Goal: Task Accomplishment & Management: Complete application form

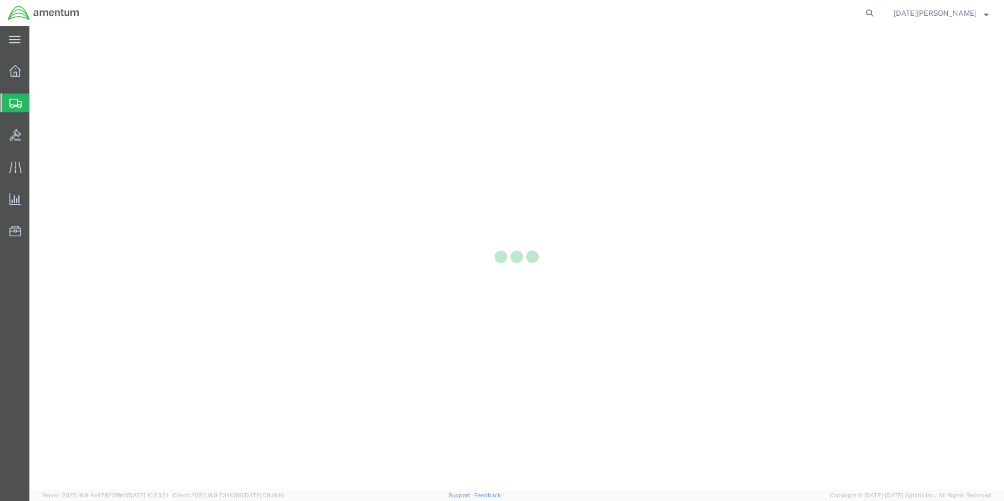
select select
select select "DEPARTMENT"
select select "50311_96750"
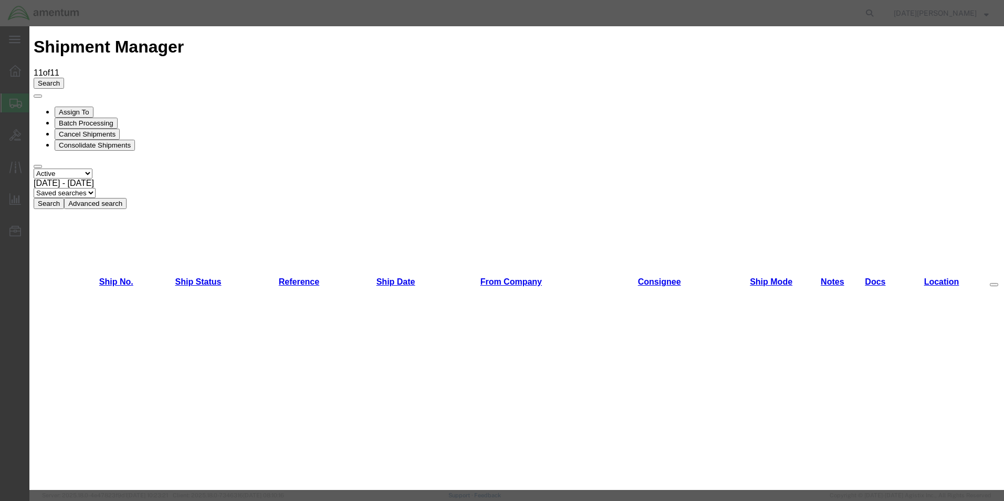
scroll to position [473, 0]
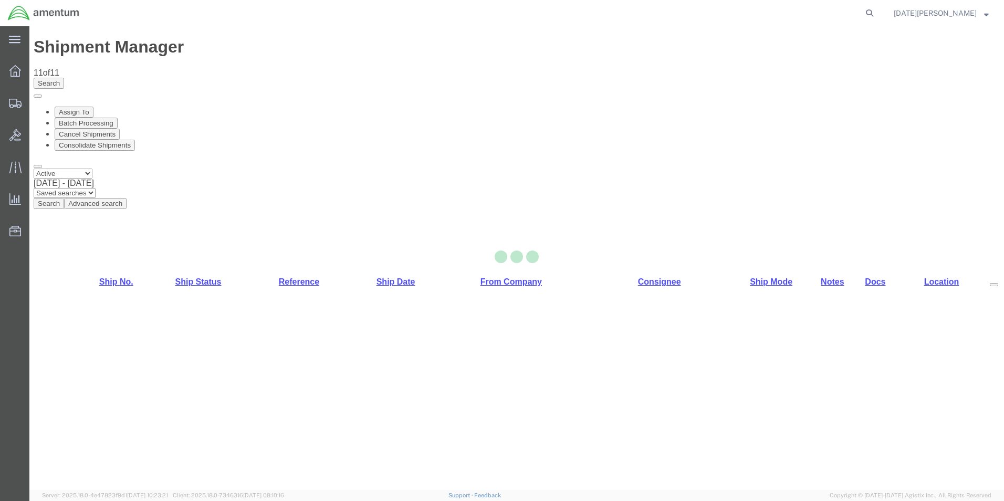
select select "49939"
select select "49929"
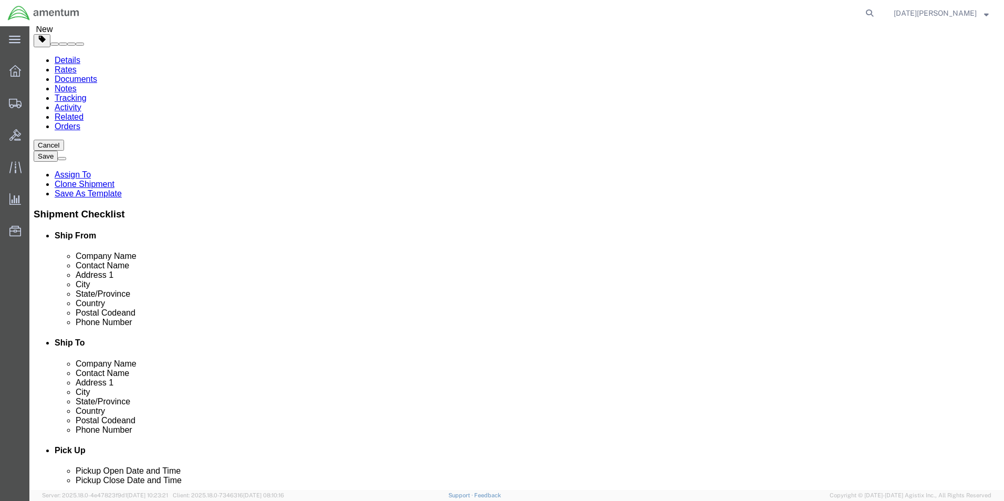
scroll to position [263, 0]
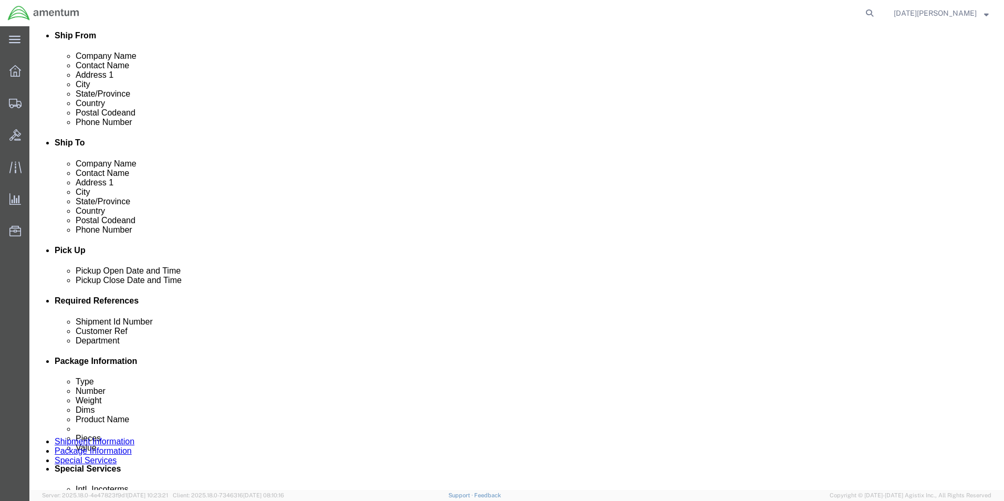
click input "text"
type input "i"
type input "IDENT TAGS"
type input "CBP"
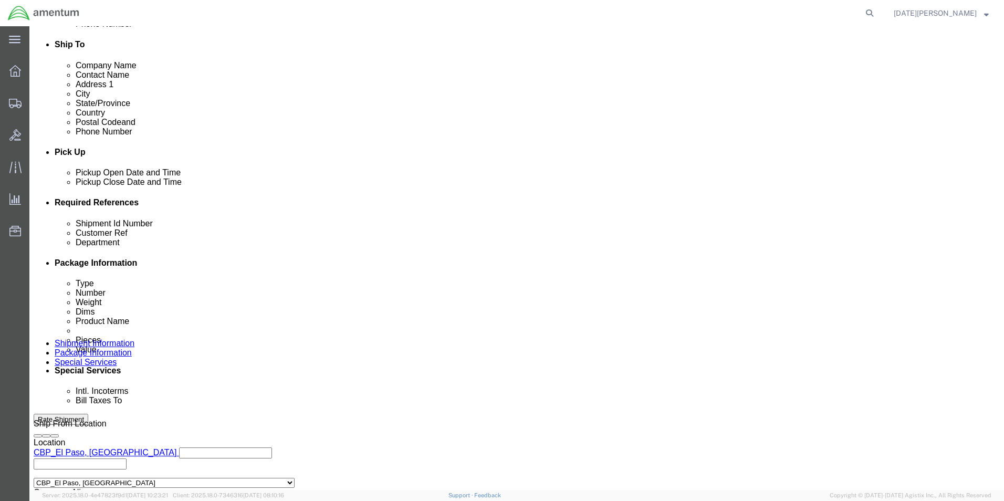
scroll to position [438, 0]
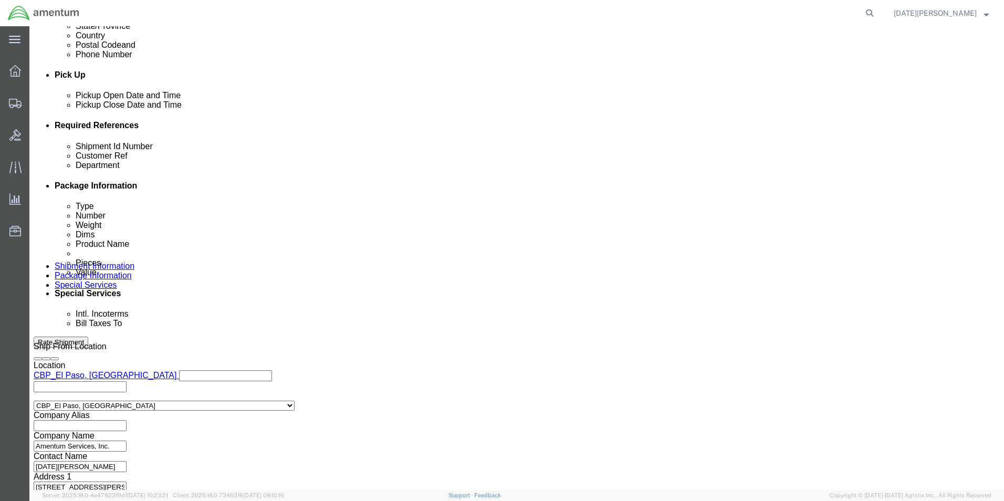
click button "Continue"
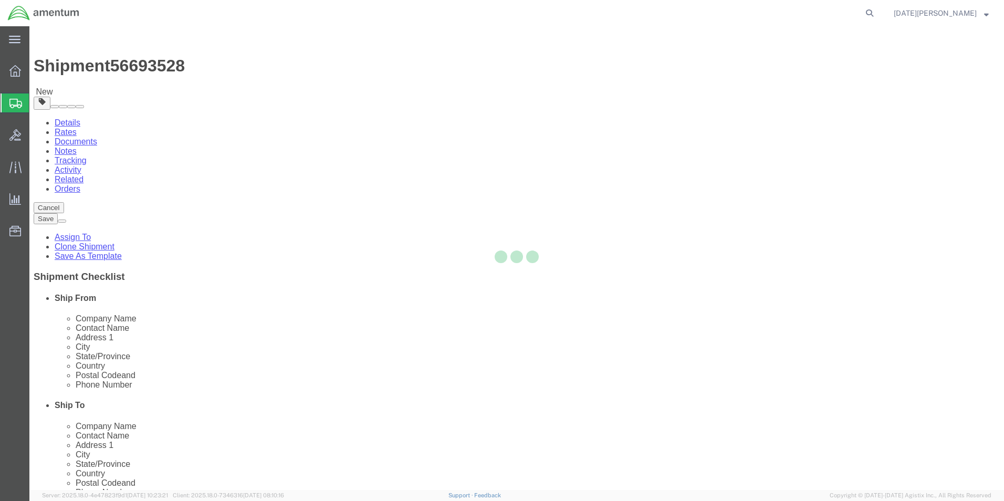
select select "YRPK"
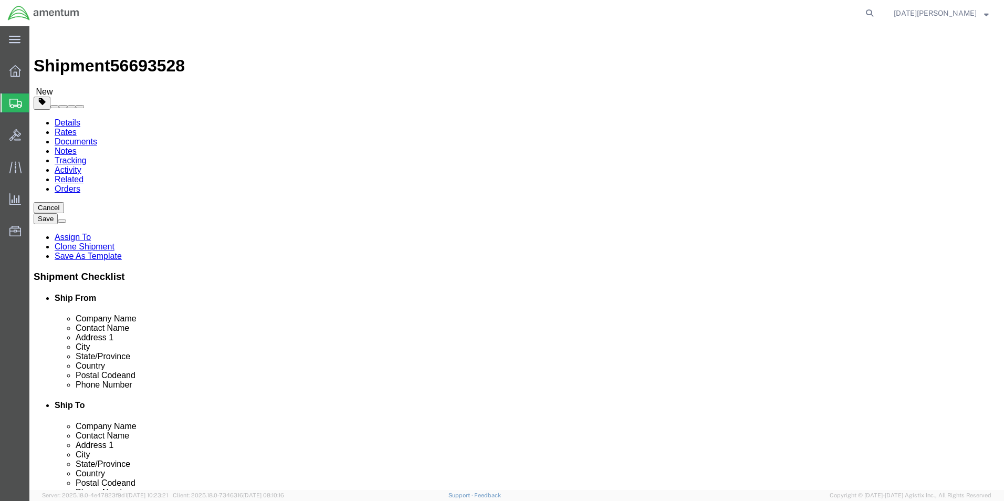
click input "text"
type input "13"
type input "5"
type input "5.20"
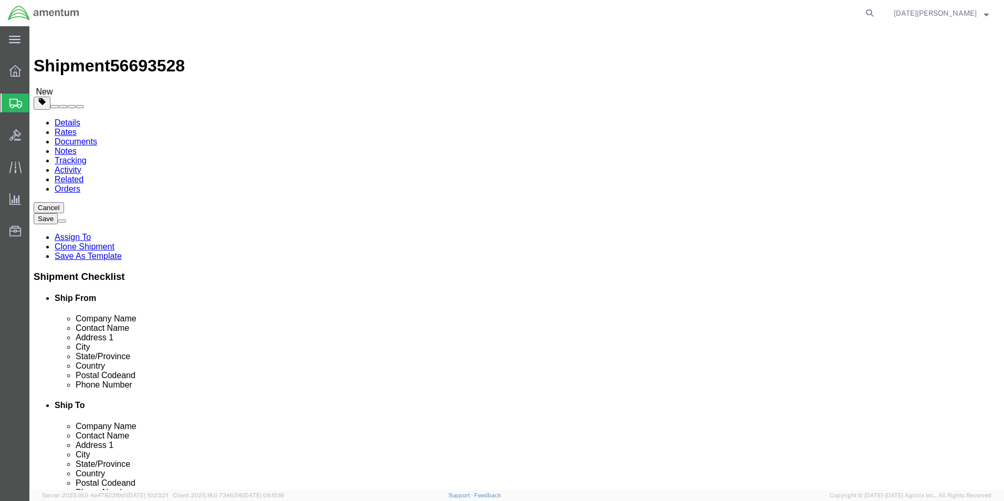
click link "Add Content"
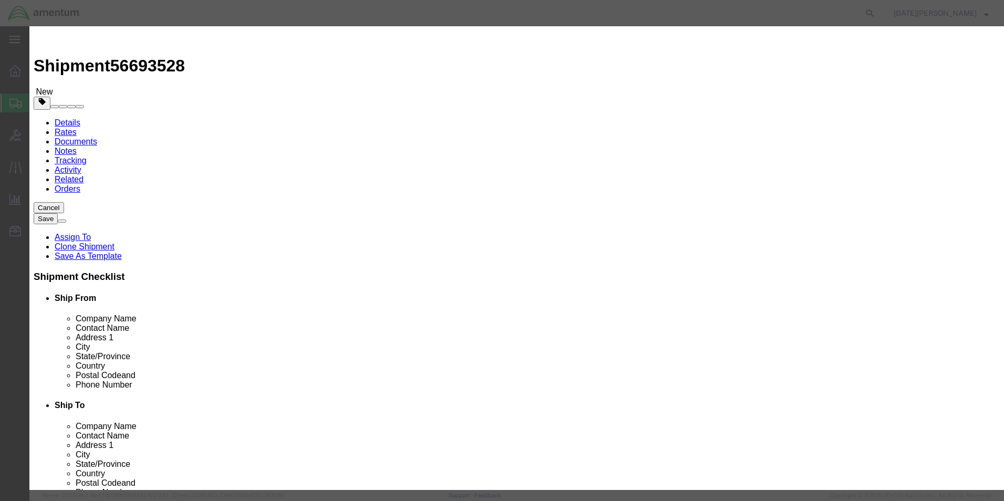
click input "text"
type input "IDENT TAGS"
type input "100"
select select "USD"
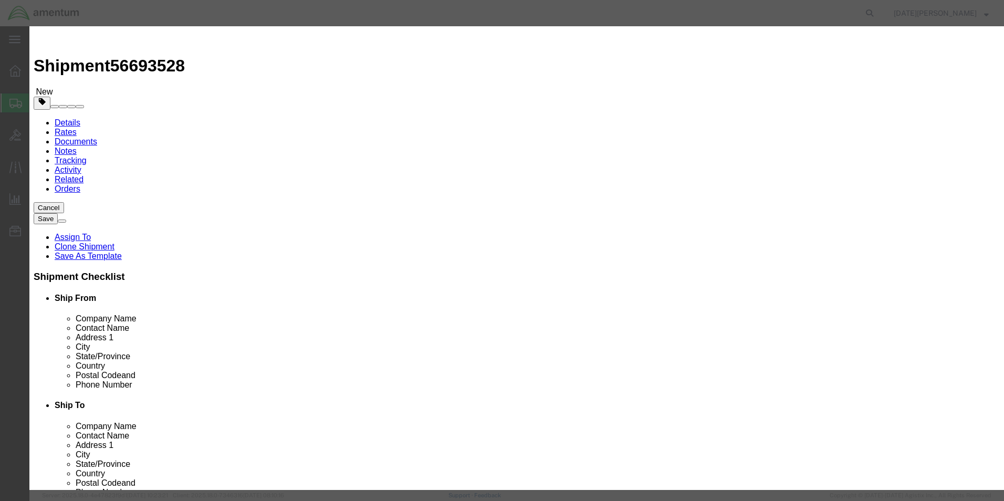
click div "Save & Add Another Save & Close Close"
click button "Save & Close"
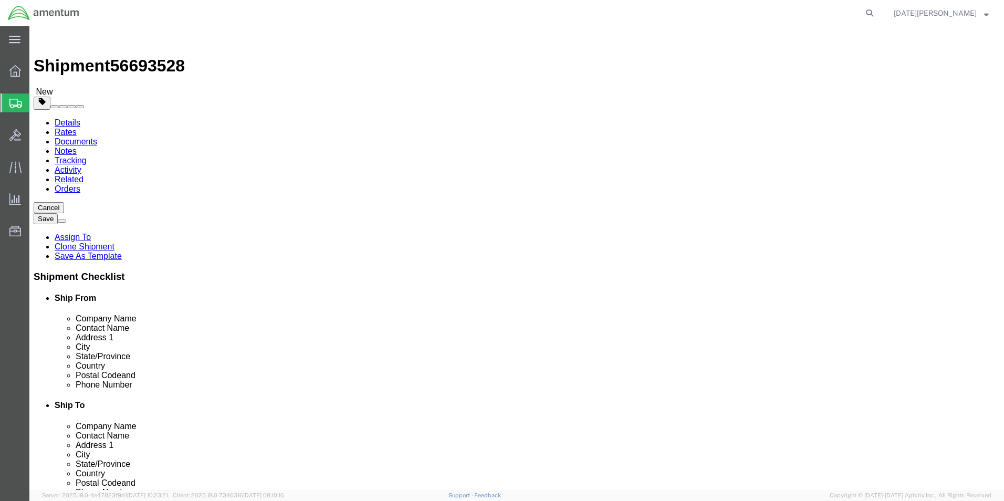
click button "Rate Shipment"
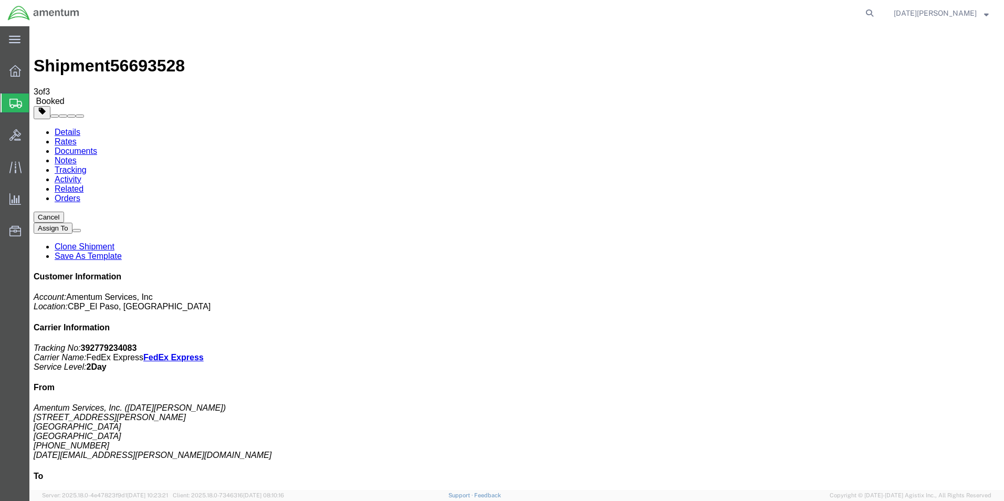
drag, startPoint x: 436, startPoint y: 190, endPoint x: 419, endPoint y: 195, distance: 17.8
click at [0, 0] on span "Create from Template" at bounding box center [0, 0] width 0 height 0
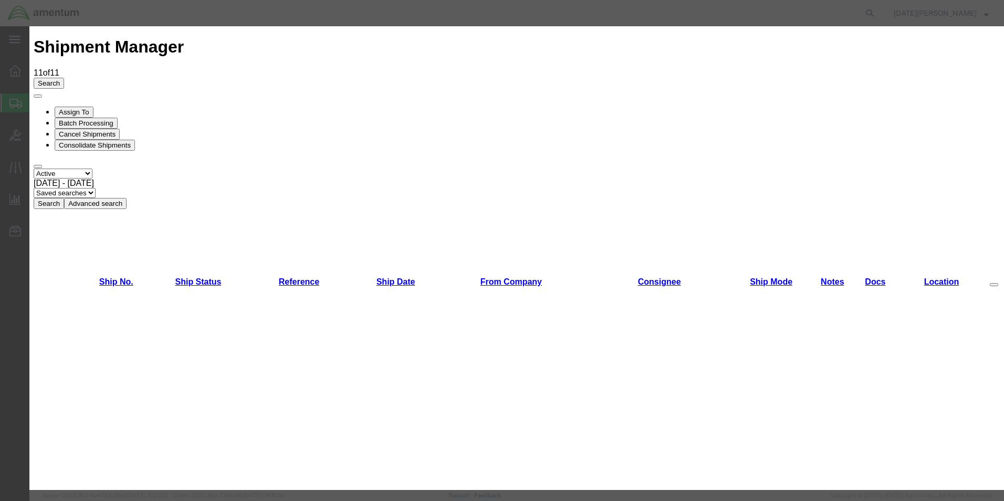
scroll to position [630, 0]
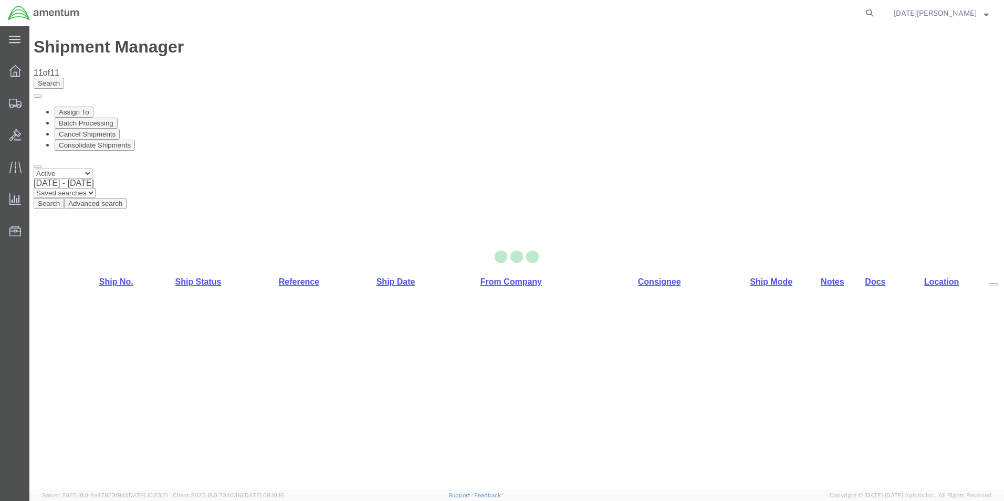
select select "49939"
select select "49918"
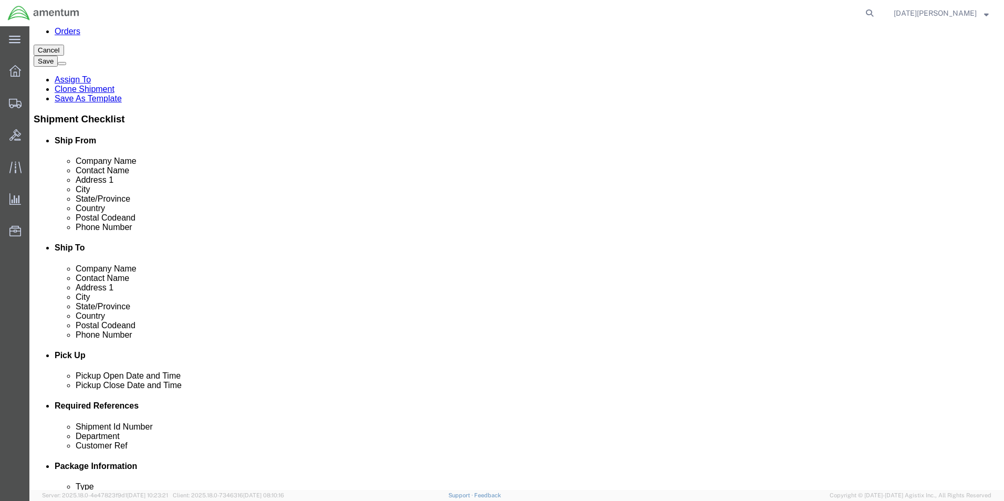
scroll to position [368, 0]
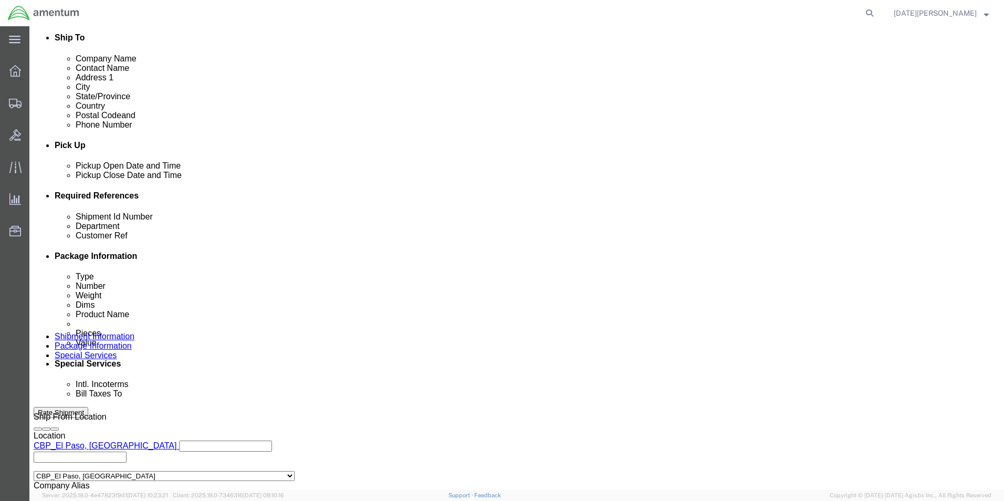
drag, startPoint x: 170, startPoint y: 283, endPoint x: -32, endPoint y: 288, distance: 201.7
click html "Shipment 56693633 New Details Rates Documents Notes Tracking Activity Related O…"
type input "95961"
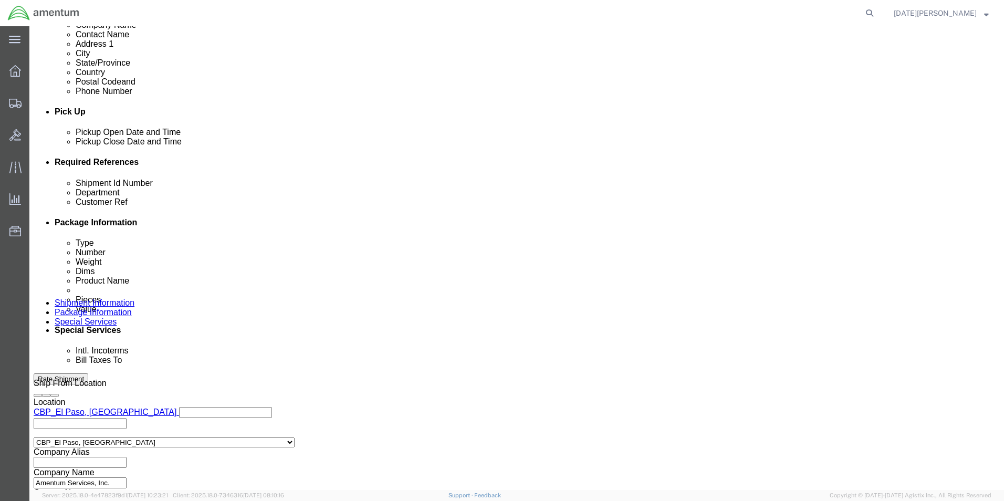
scroll to position [420, 0]
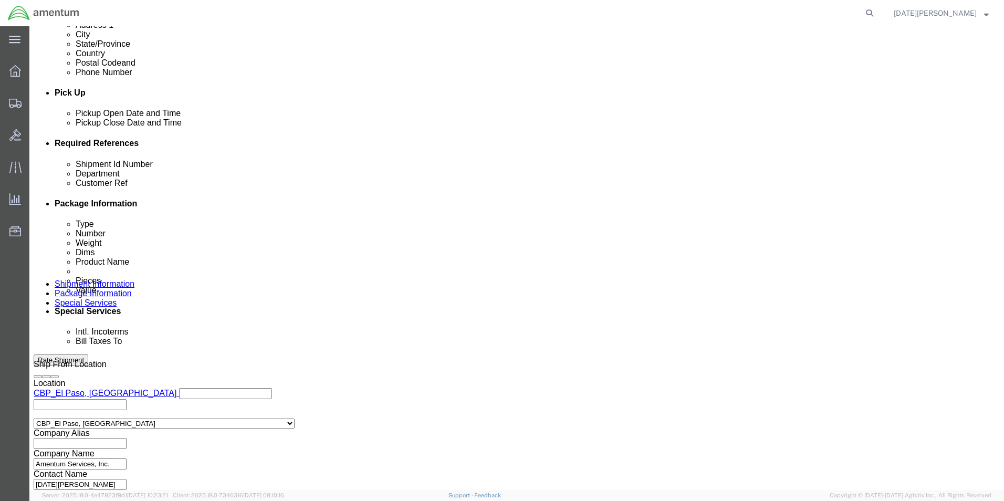
click div "Previous Continue"
click button "Continue"
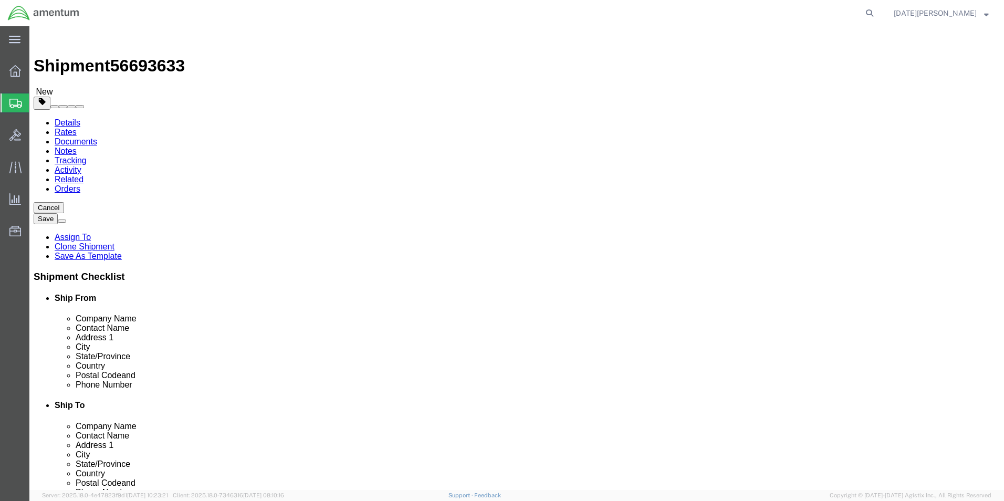
click select "Select Bale(s) Basket(s) Bolt(s) Bottle(s) Buckets Bulk Bundle(s) Can(s) Cardbo…"
select select "SBX"
click select "Select Bale(s) Basket(s) Bolt(s) Bottle(s) Buckets Bulk Bundle(s) Can(s) Cardbo…"
type input "12.25"
type input "11.00"
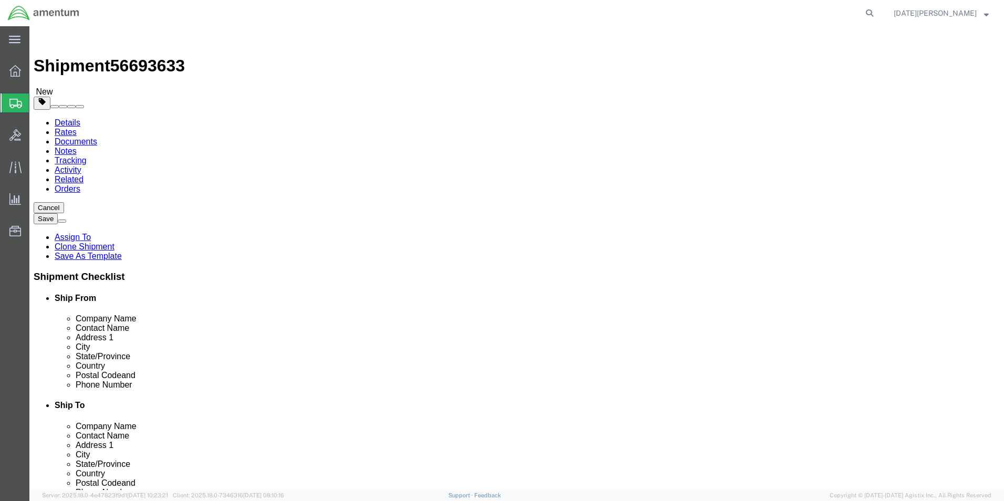
type input "1.50"
drag, startPoint x: 164, startPoint y: 245, endPoint x: 43, endPoint y: 245, distance: 121.3
click div "Weight 2.50 Select kgs lbs Ship. t°"
type input "0.45"
click dl "Pieces: 12.00 Each Total value: 60.00 USD"
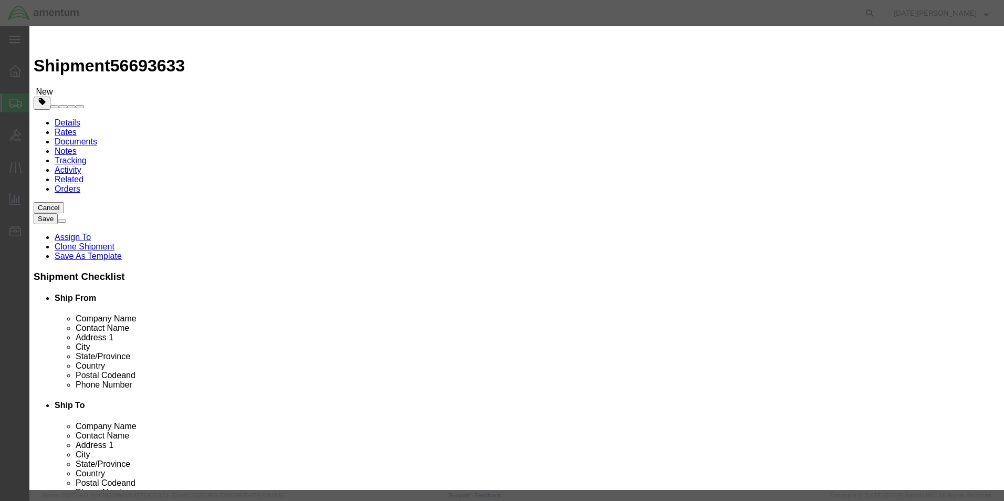
click div "Edit content Commodity library Product Name PAINT BRUSHES Pieces 12.00 Select B…"
type input "O-RINGS"
type input "10"
type input "50"
click button "Save & Close"
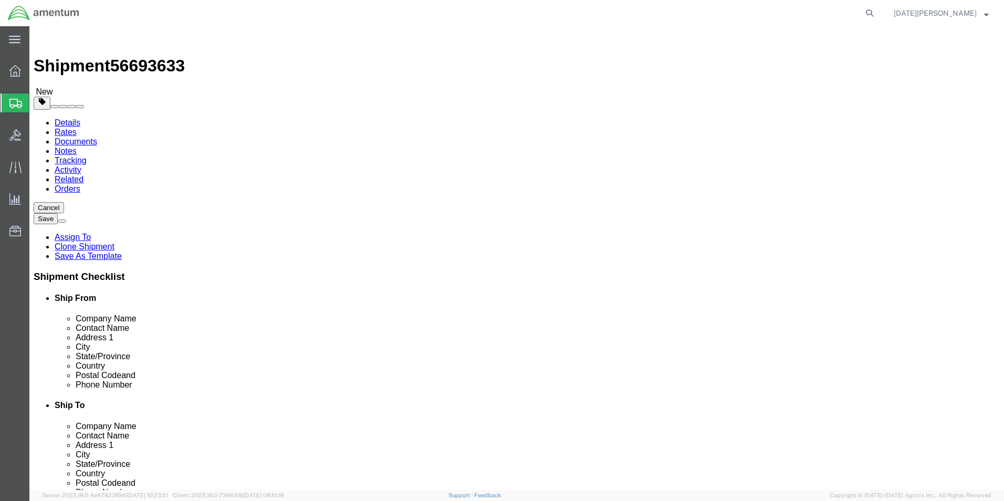
click button "Rate Shipment"
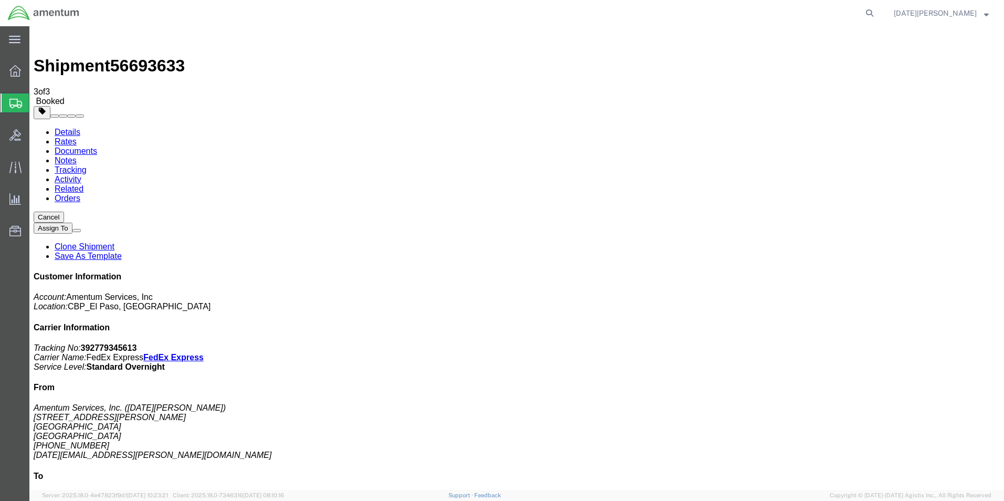
click at [0, 0] on span "Create from Template" at bounding box center [0, 0] width 0 height 0
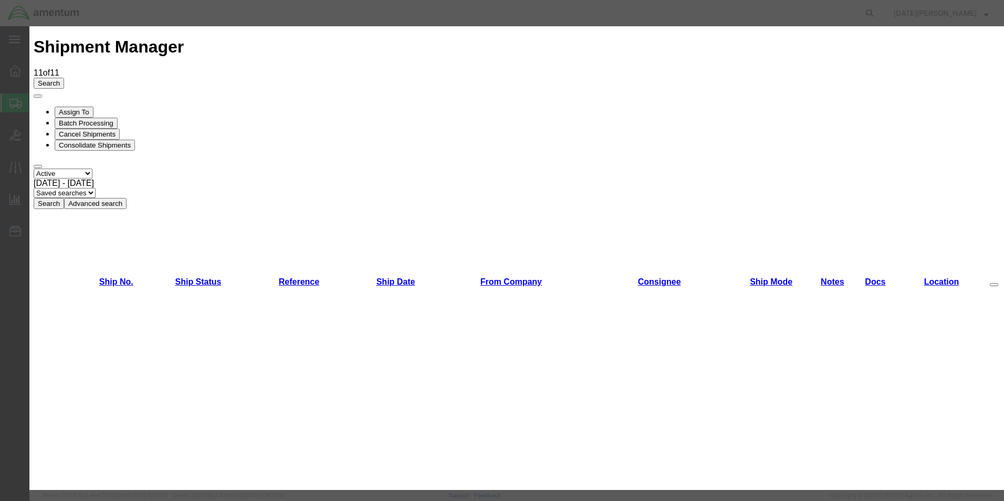
scroll to position [630, 0]
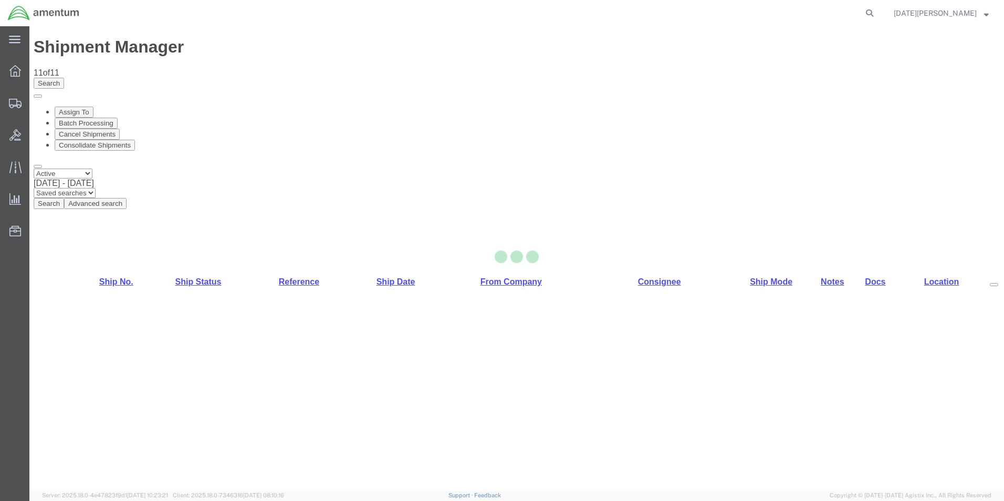
select select "49939"
select select "49947"
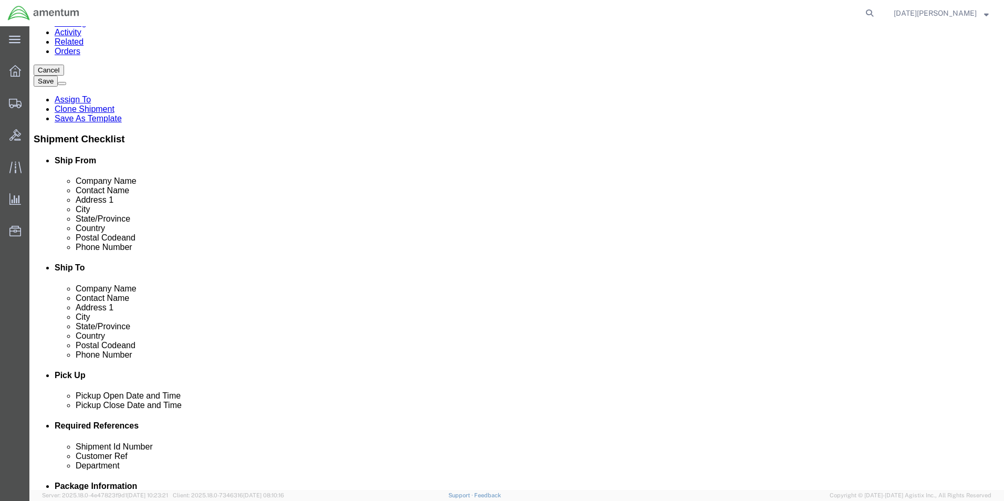
scroll to position [315, 0]
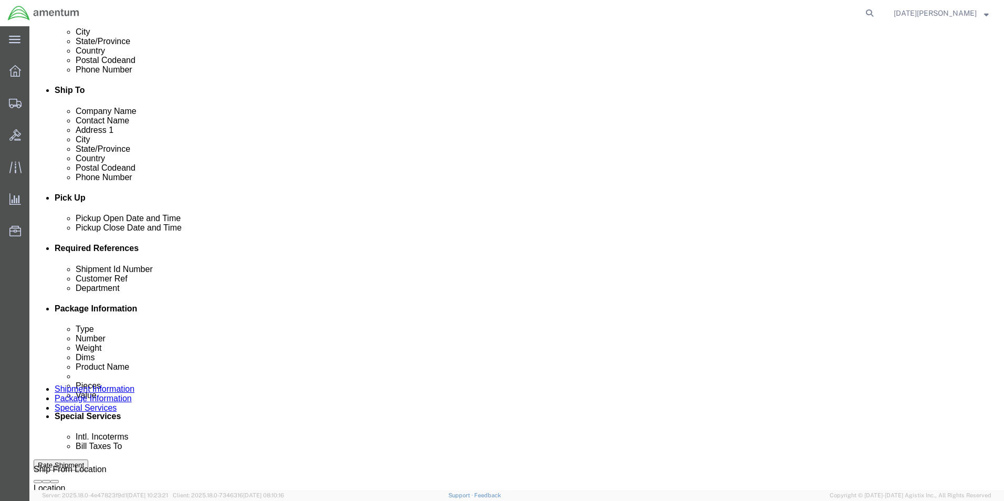
click input "text"
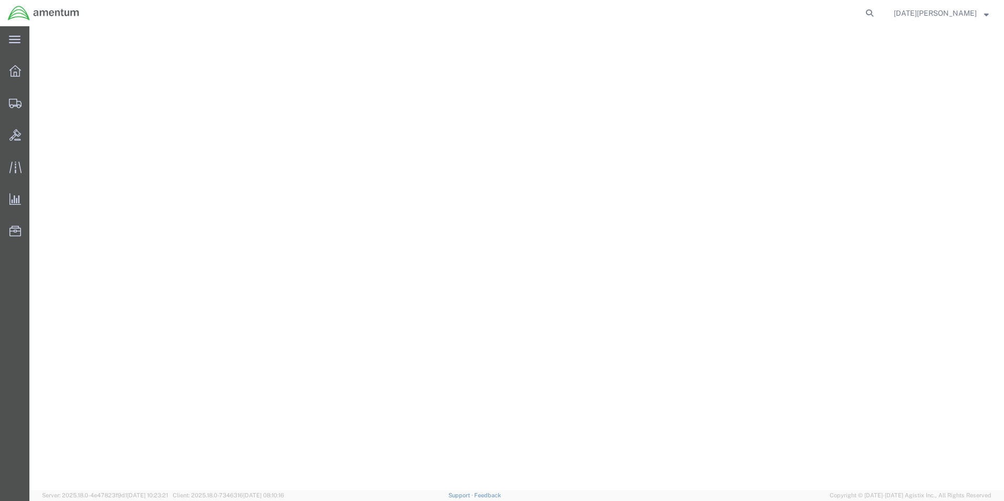
select select "49939"
select select "49947"
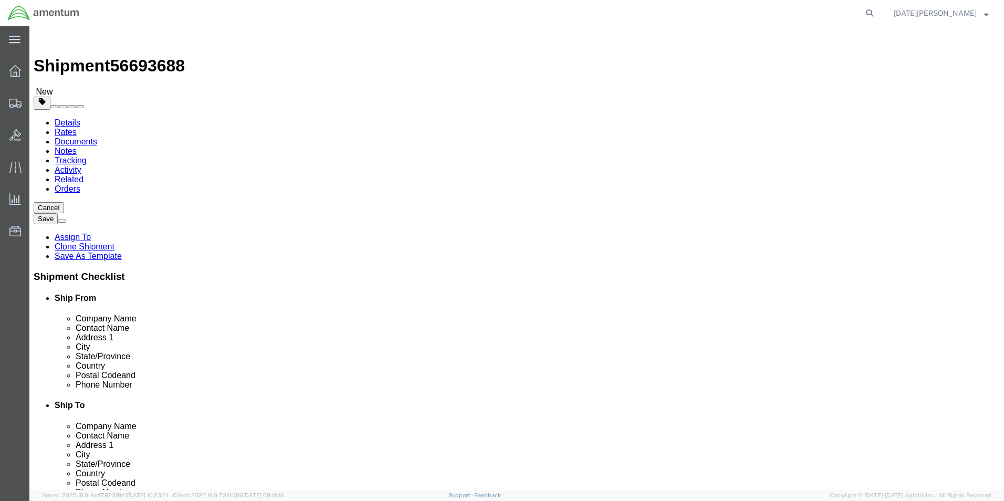
scroll to position [315, 0]
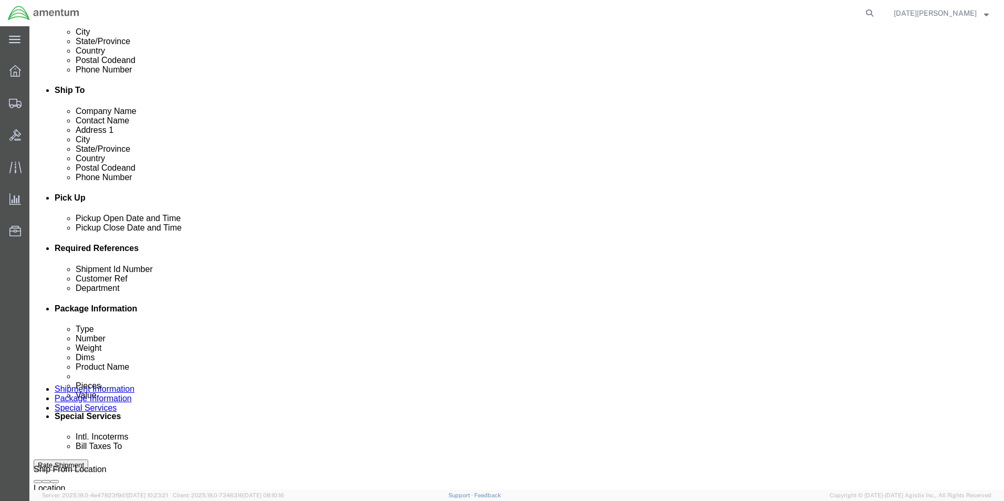
type input "95988"
type input "CBP"
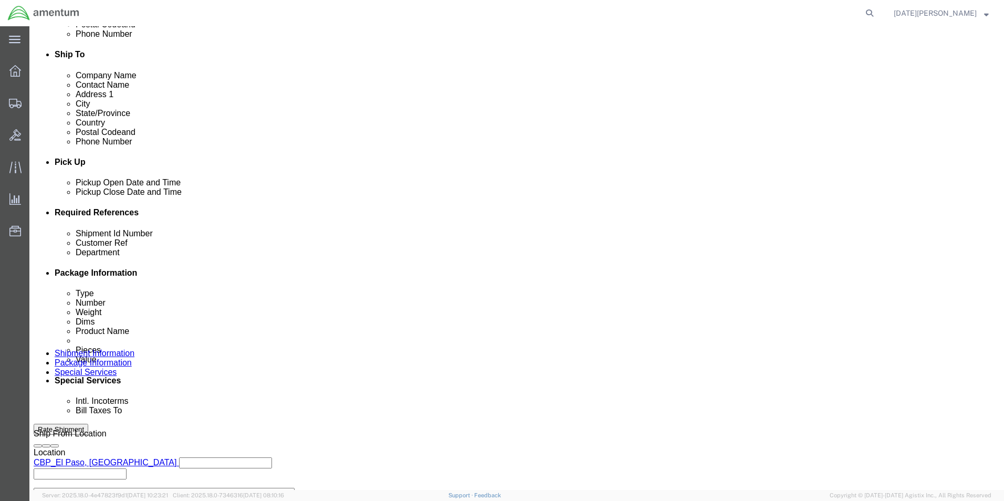
scroll to position [438, 0]
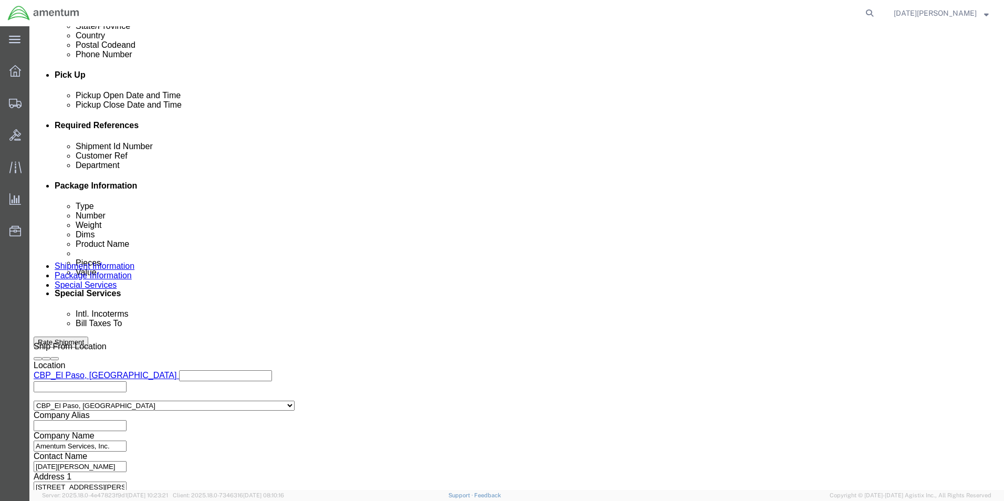
drag, startPoint x: 758, startPoint y: 423, endPoint x: 739, endPoint y: 422, distance: 18.9
click div "Please fix the following errors Ship From Location Location CBP_El Paso, TX_ELP…"
click button "Continue"
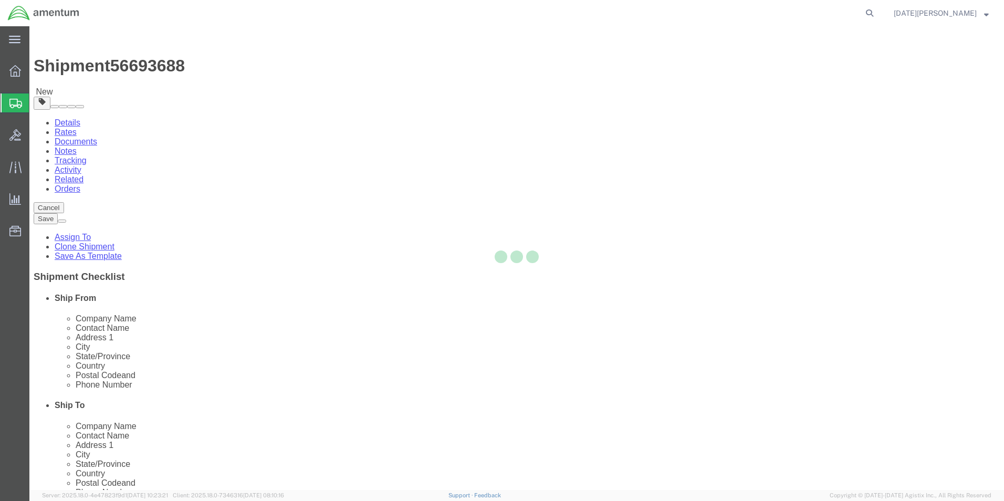
select select "YRPK"
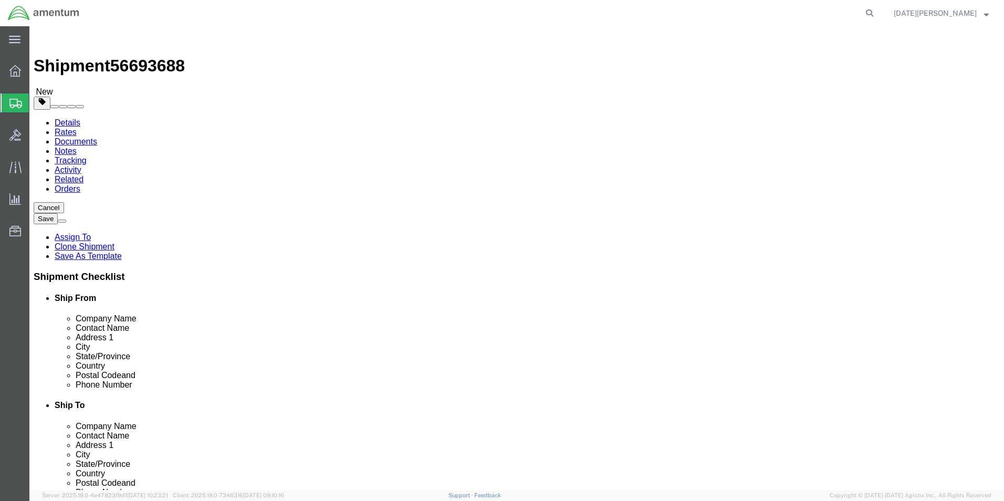
click input "text"
type input "12"
type input "10"
type input "8"
type input "1.40"
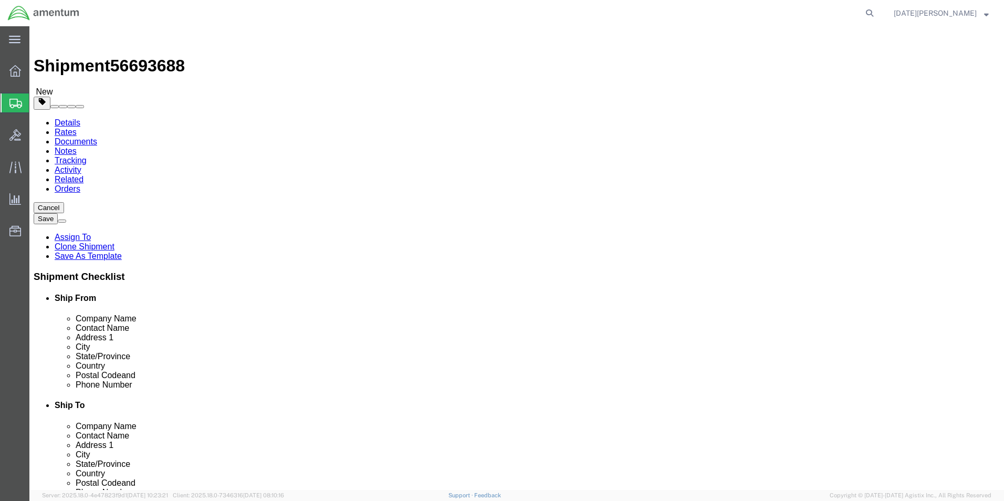
click link "Add Content"
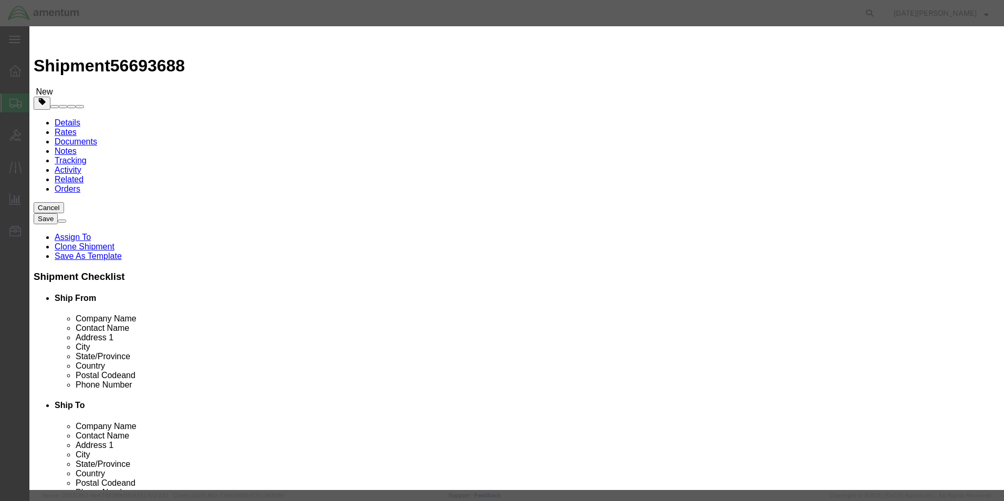
click input "text"
click input "FILTER, HY"
type input "FILTER HYDROULIC"
drag, startPoint x: 337, startPoint y: 98, endPoint x: 278, endPoint y: 100, distance: 58.9
click div "Pieces 0 Select Bag Barrels 100Board Feet Bottle Box Blister Pack Carats Can Ca…"
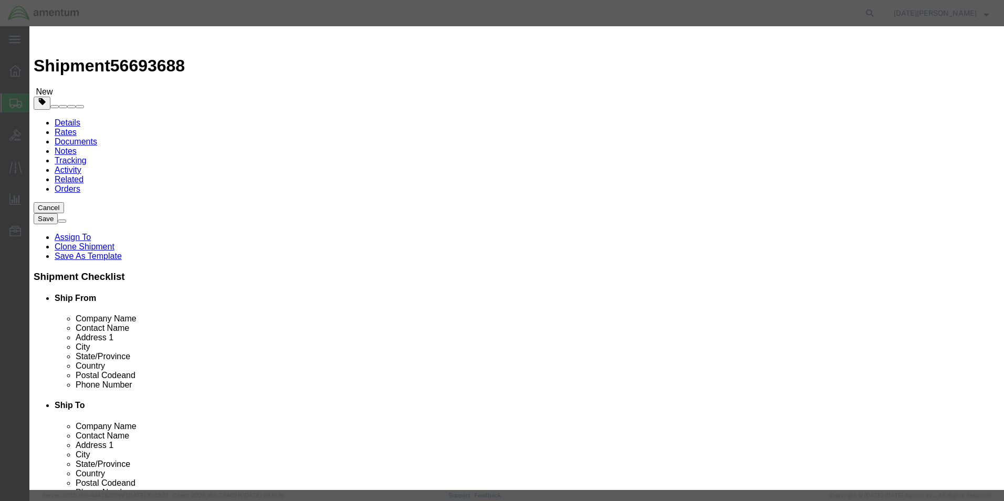
type input "1"
type input "150"
select select "USD"
click div "Save & Add Another Save & Close Close"
click button "Save & Close"
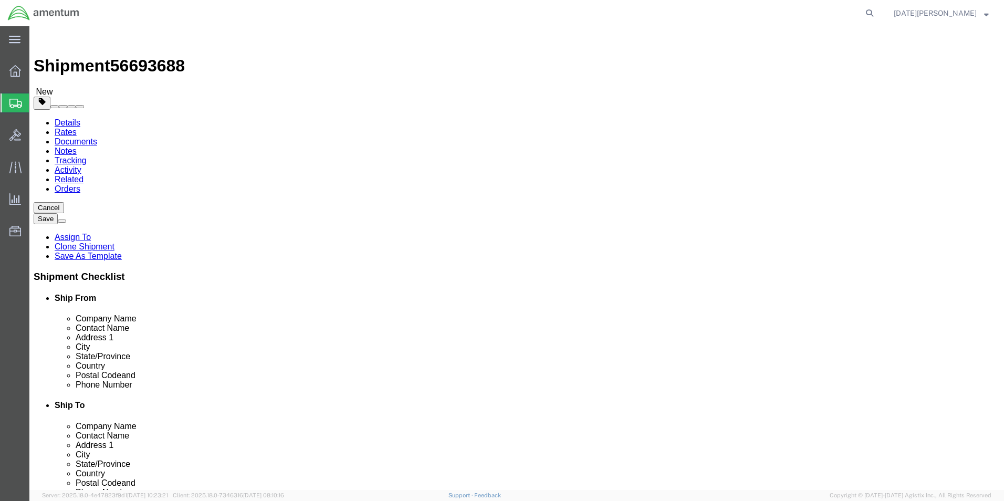
click button "Rate Shipment"
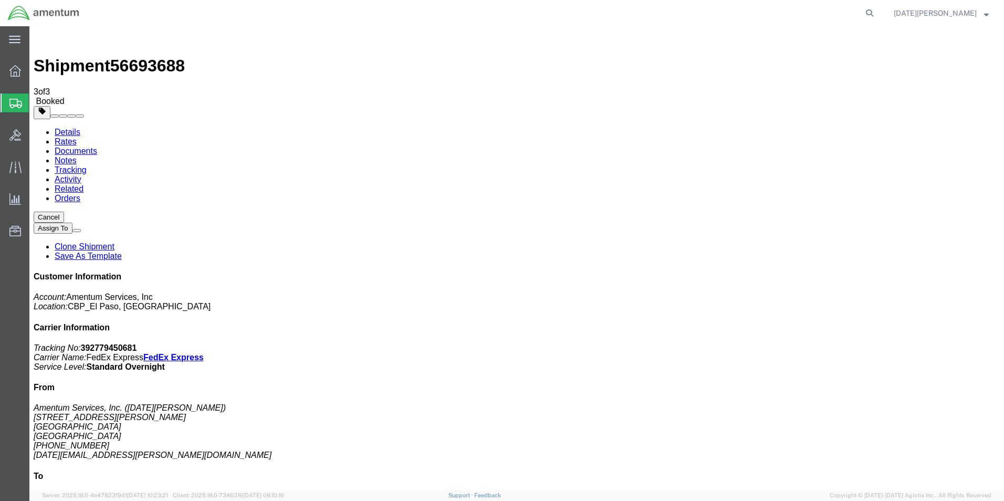
click at [0, 0] on span "Create from Template" at bounding box center [0, 0] width 0 height 0
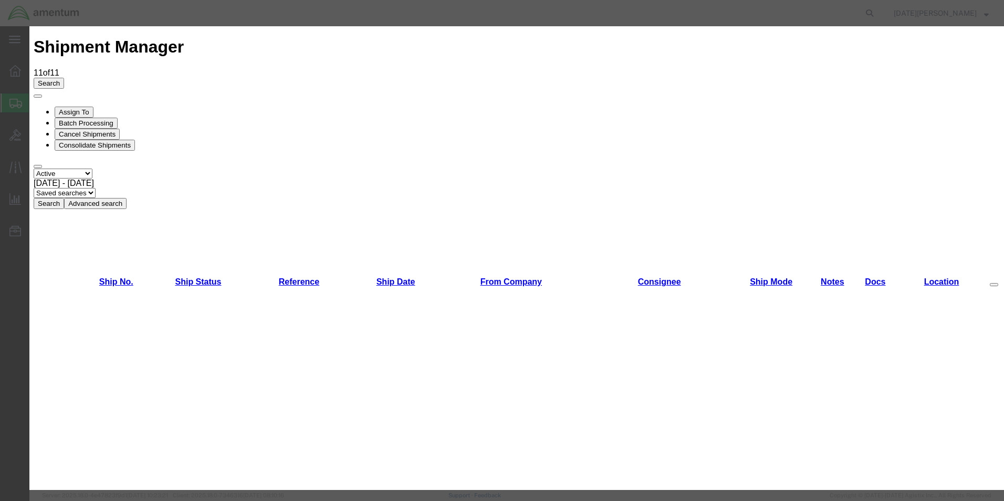
scroll to position [420, 0]
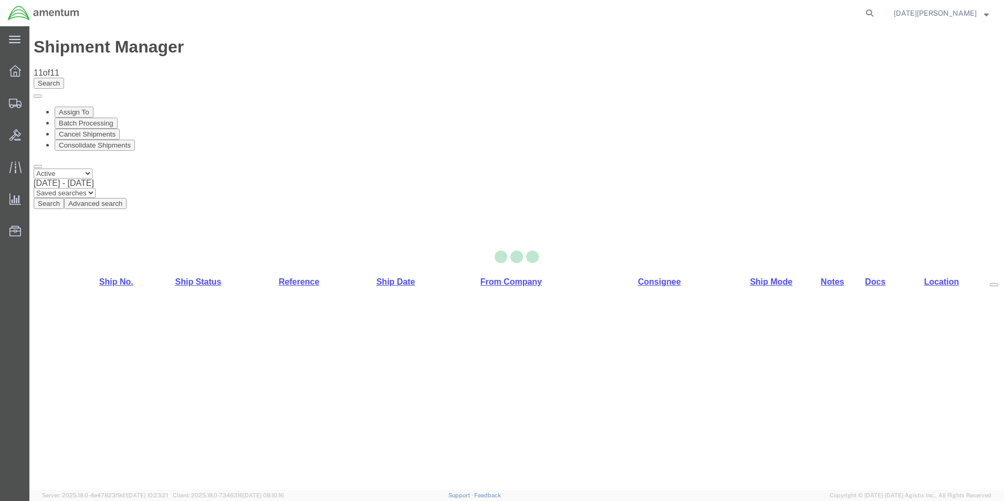
select select "49939"
select select "49921"
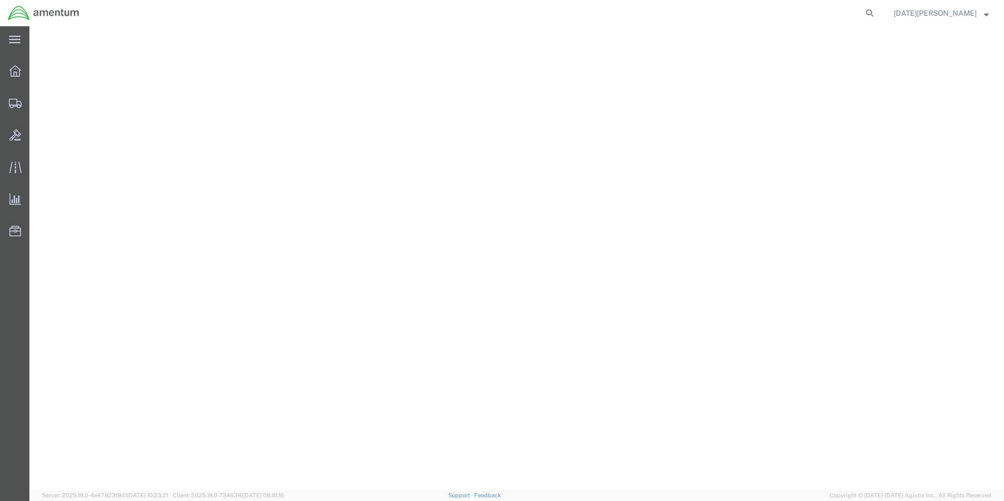
select select "49939"
select select "49921"
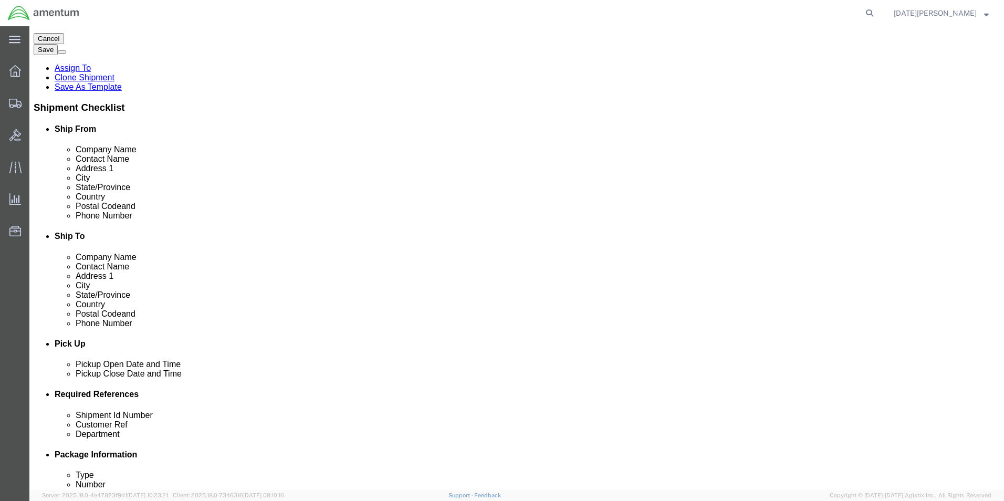
scroll to position [368, 0]
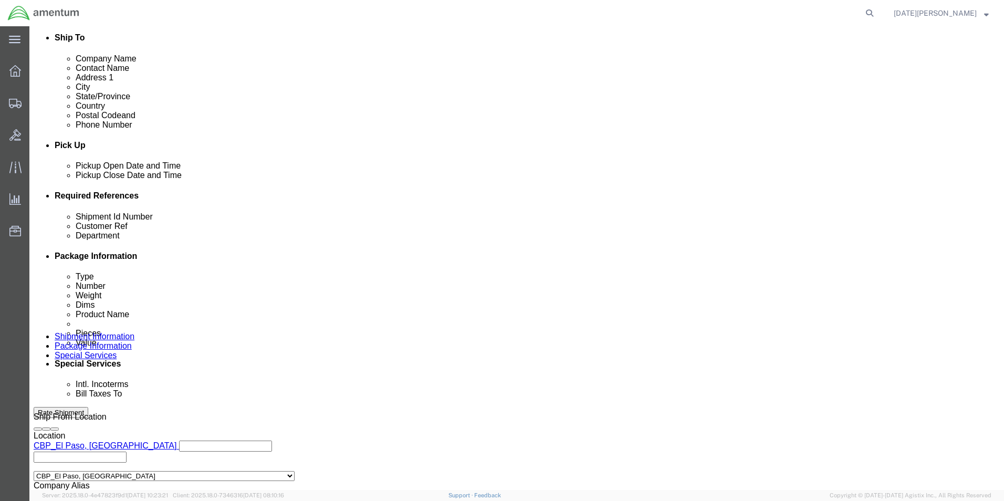
click input "text"
type input "95969"
type input "CBP"
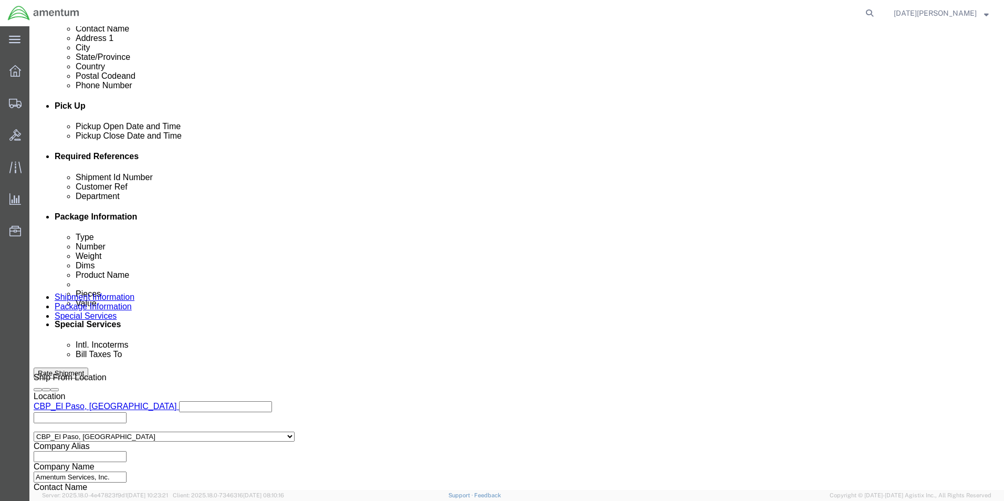
scroll to position [438, 0]
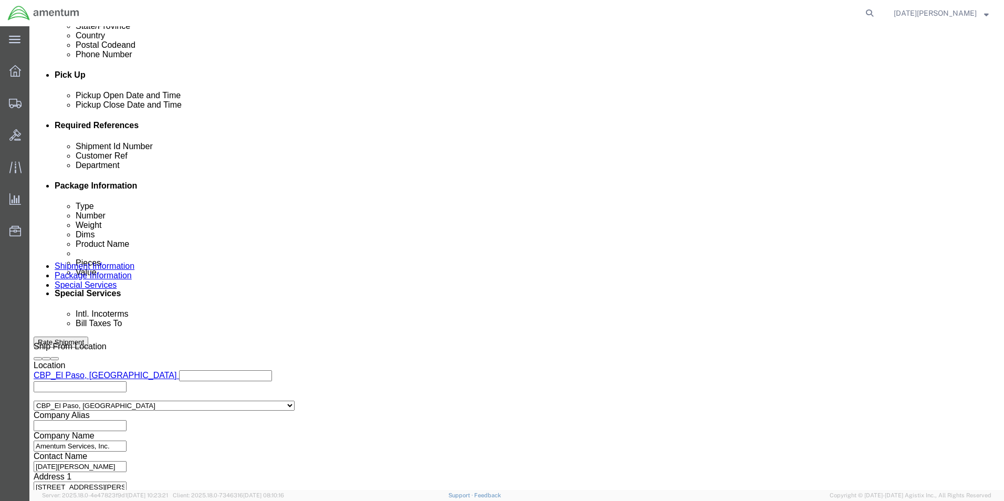
click button "Continue"
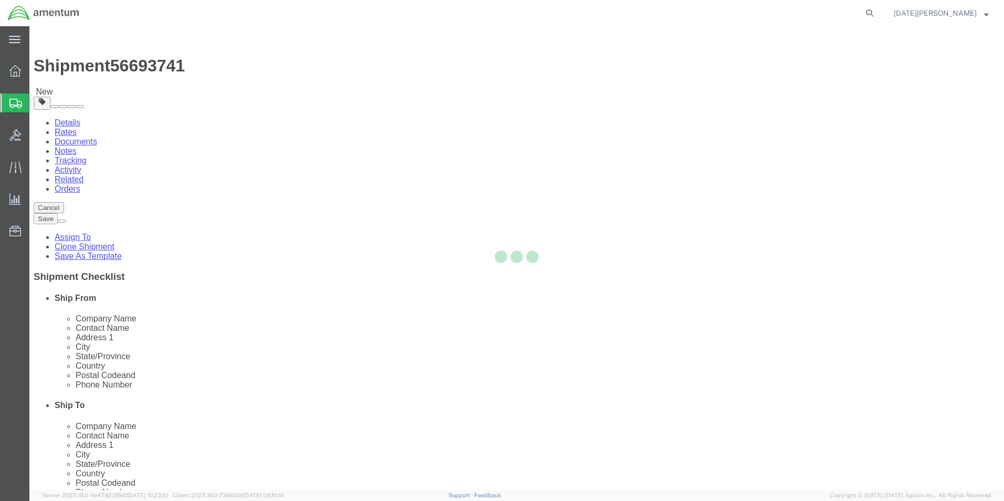
select select "YRPK"
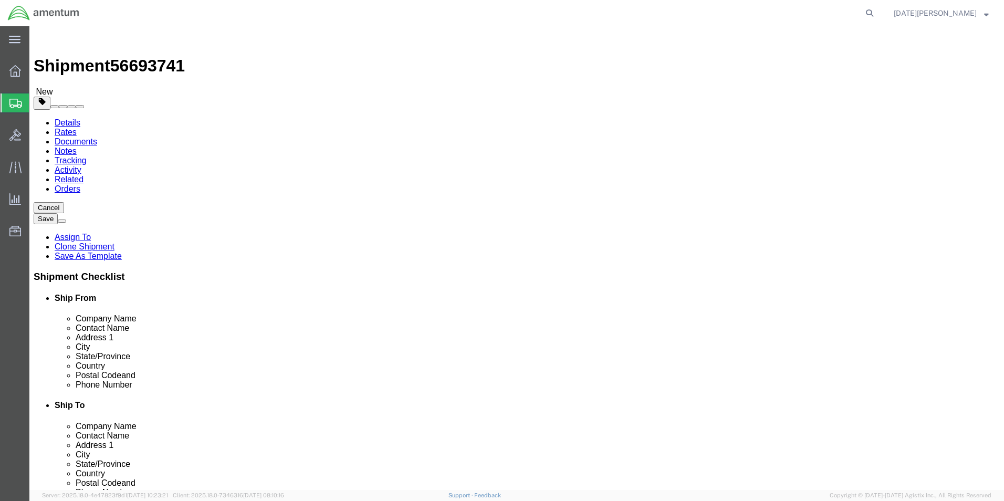
click input "text"
type input "8"
type input "6"
type input "0.25"
type input "0.15"
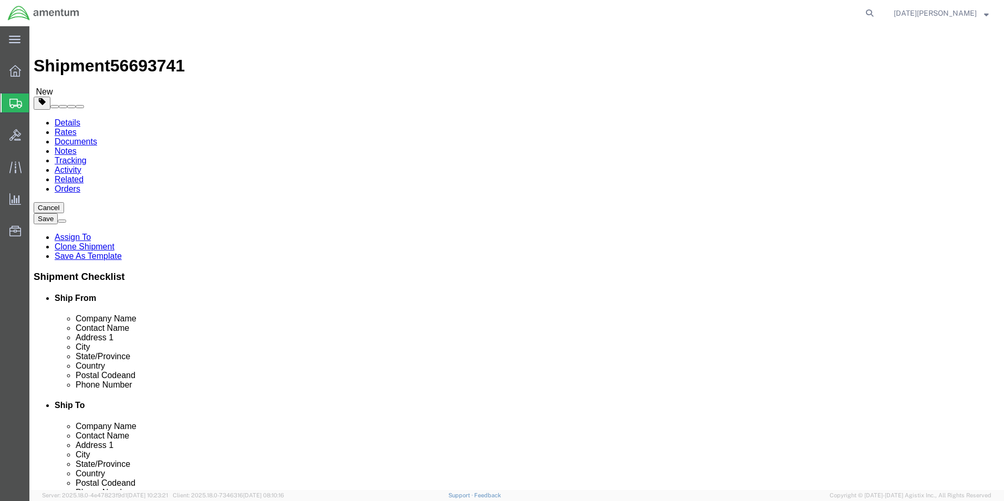
click div "Package Content # 1 x Package Type Select Bale(s) Basket(s) Bolt(s) Bottle(s) B…"
click link "Add Content"
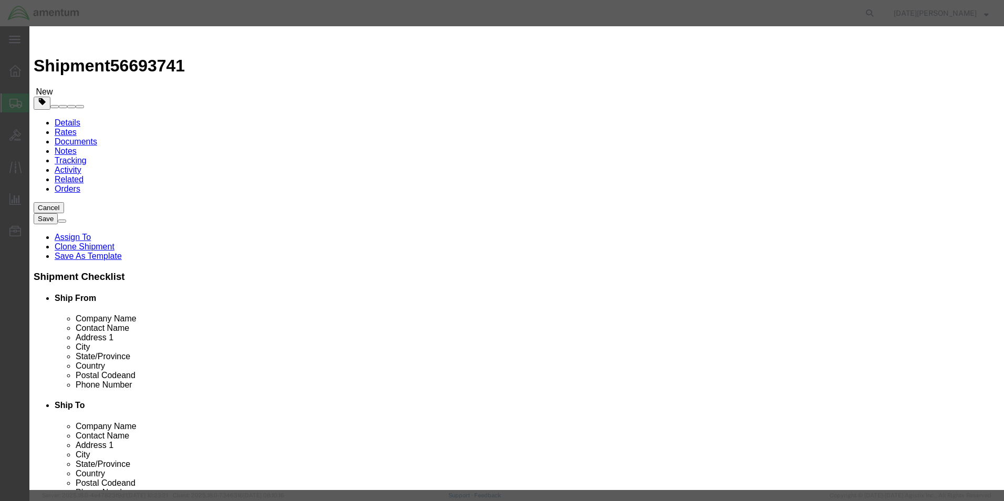
click input "text"
type input "PIN, SHOULDERED"
type input "1"
type input "50"
select select "USD"
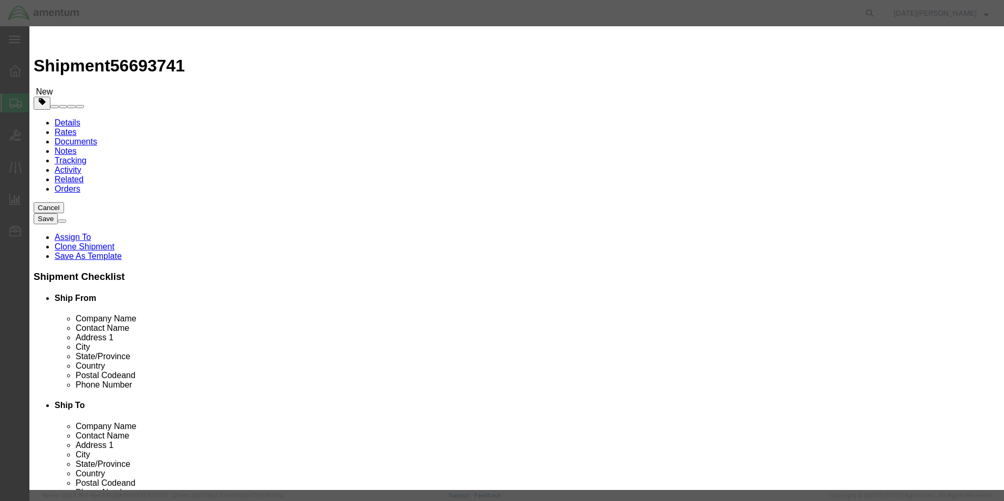
click button "Save & Close"
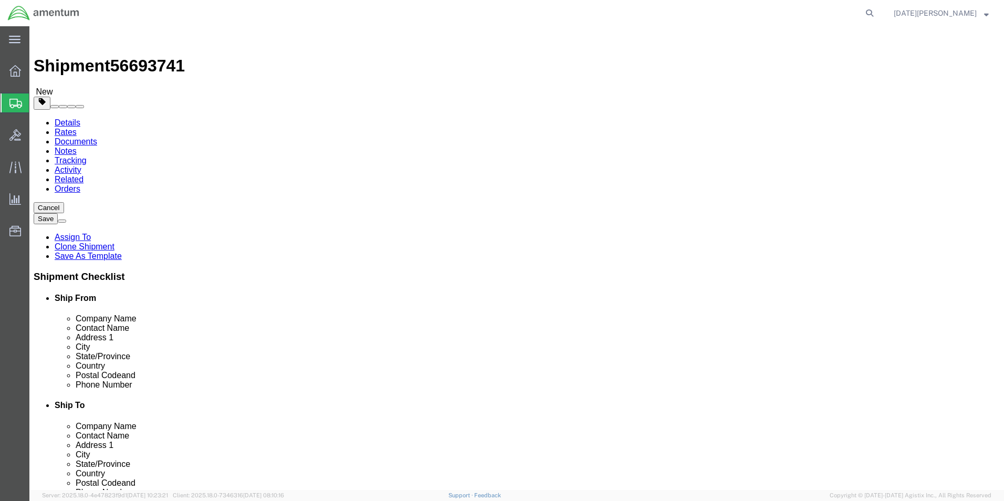
click button "Rate Shipment"
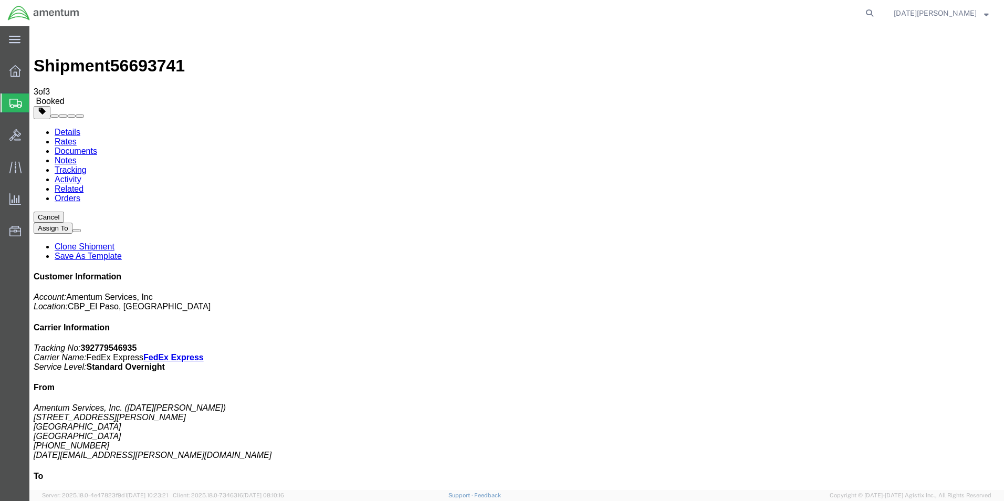
drag, startPoint x: 436, startPoint y: 189, endPoint x: 353, endPoint y: 299, distance: 138.0
click at [0, 0] on span "Create from Template" at bounding box center [0, 0] width 0 height 0
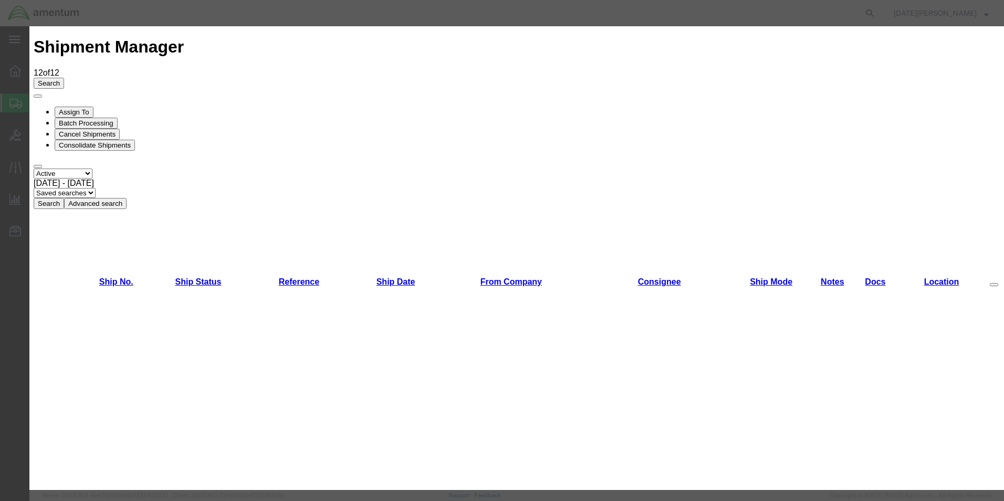
scroll to position [473, 0]
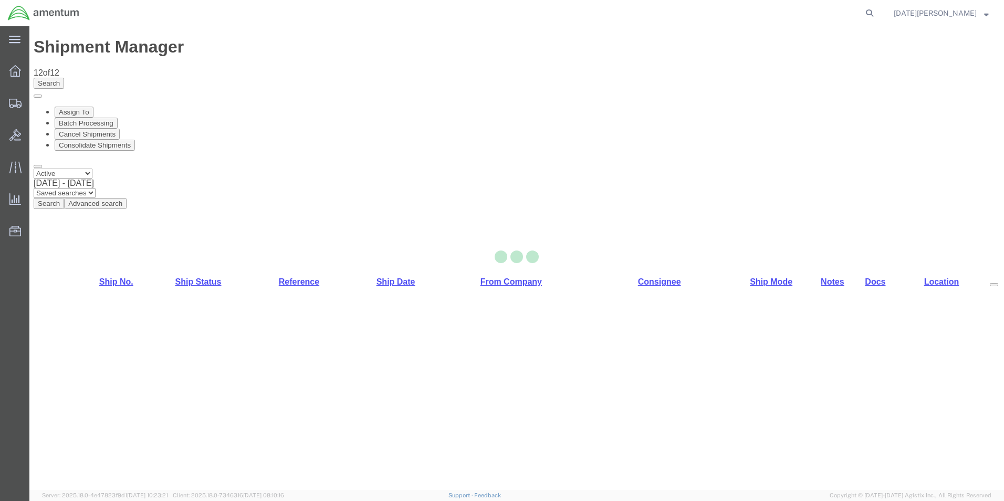
select select "49939"
select select "49930"
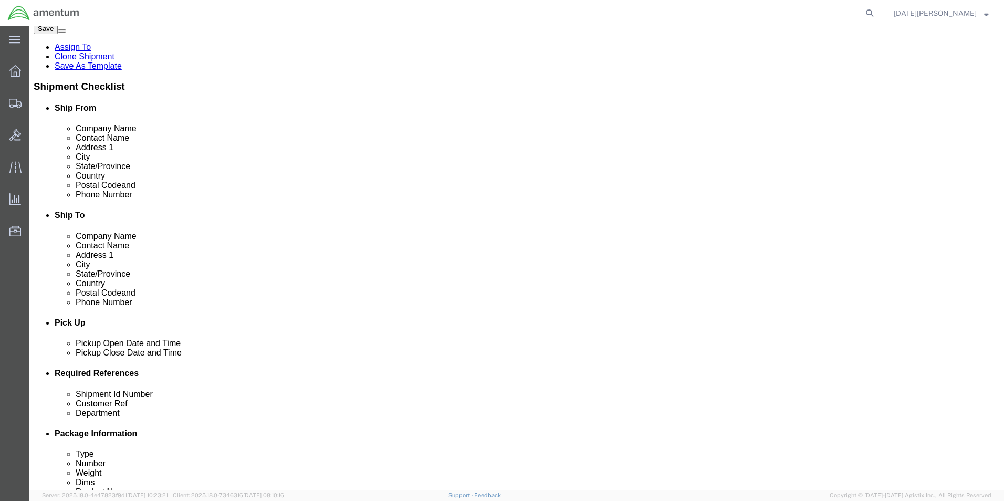
scroll to position [420, 0]
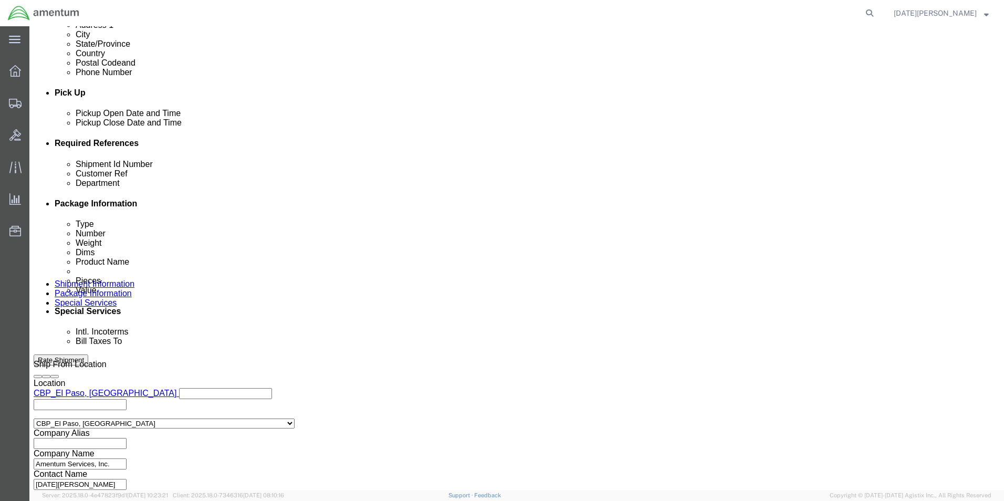
click input "text"
click input "95994"
type input "95994 / 95986"
paste input "95994 / 95986"
type input "95994 / 95986"
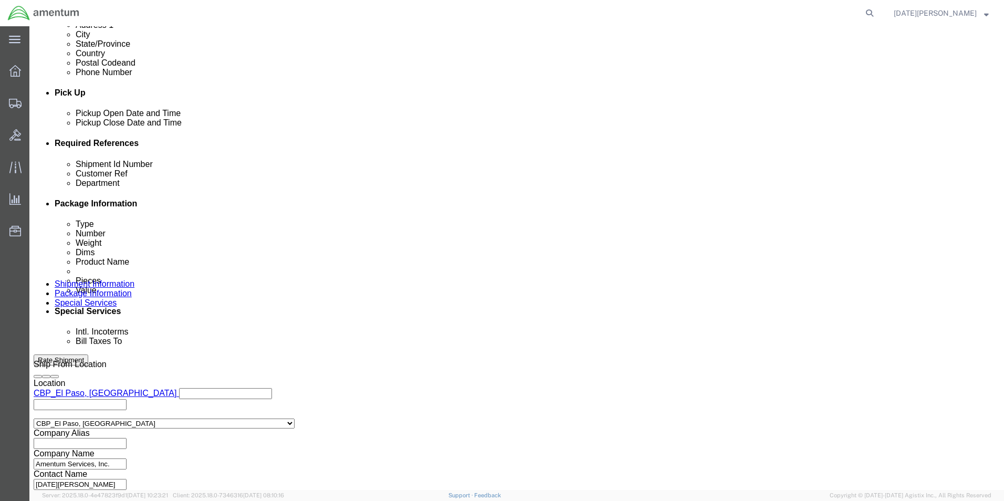
type input "CBP"
click button "Continue"
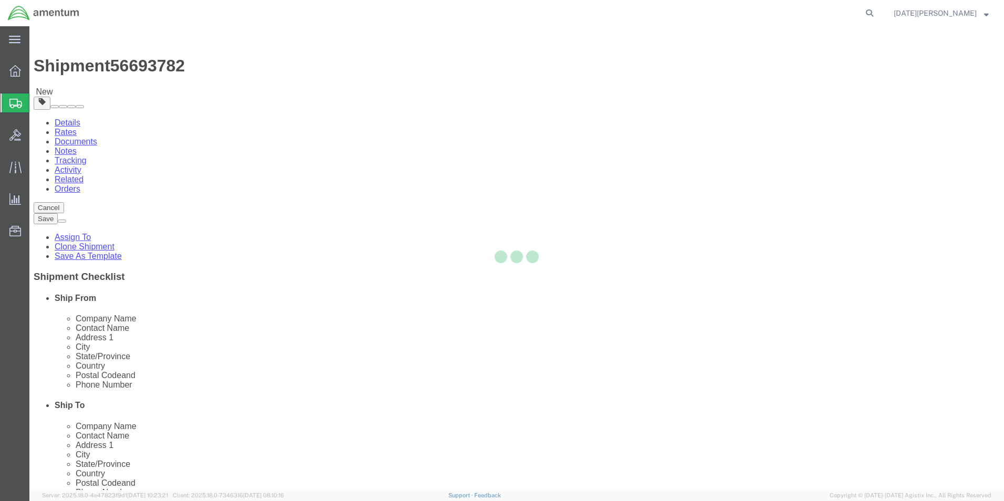
select select "YRPK"
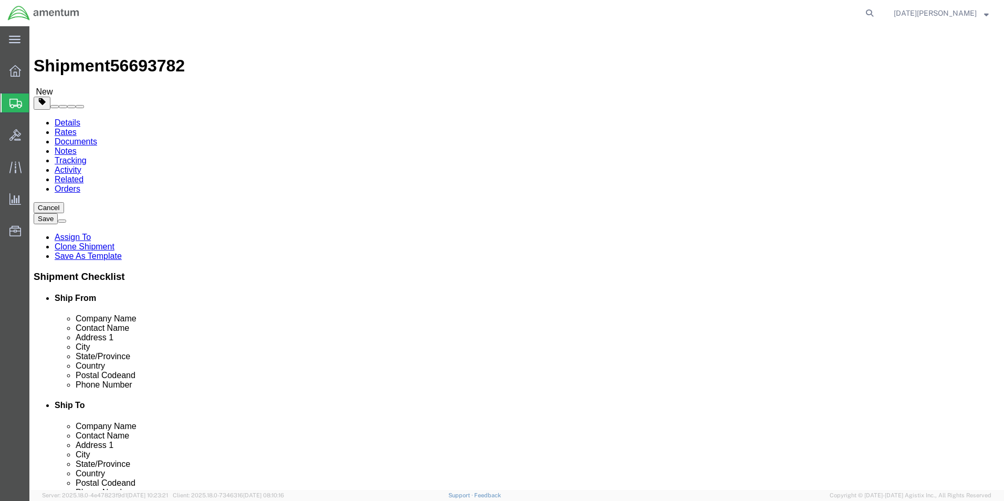
click input "text"
type input "15"
type input "10"
type input "7.15"
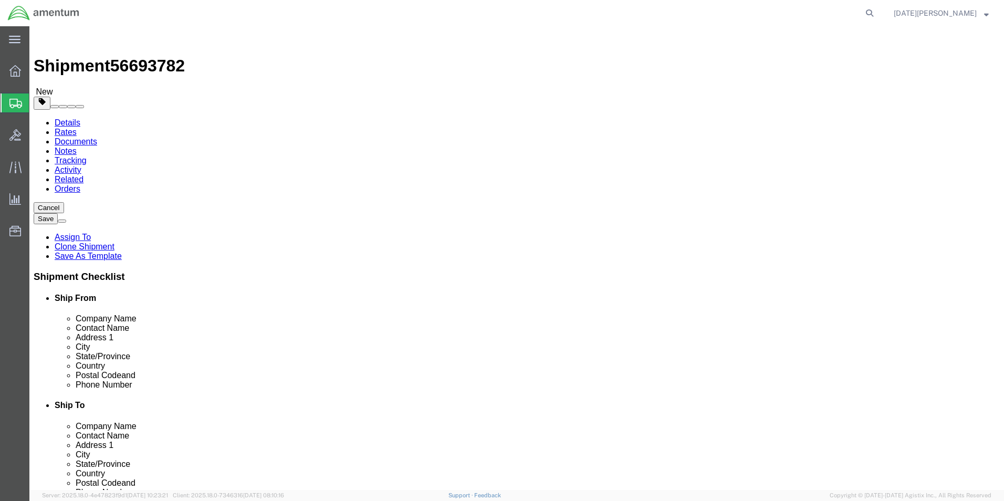
click link "Add Content"
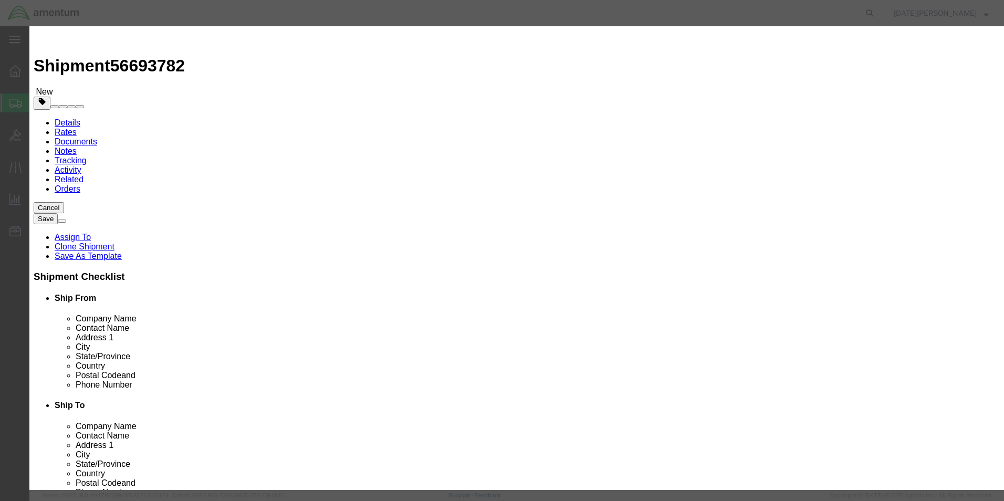
click input "text"
type input "SEARCHLIGHT / NUTS"
type input "17"
type input "2500"
select select "USD"
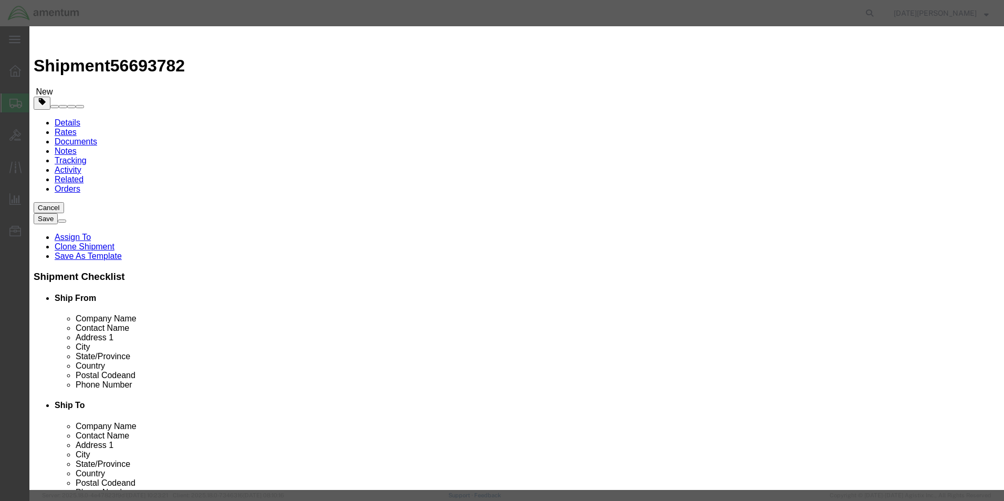
click button "Save & Close"
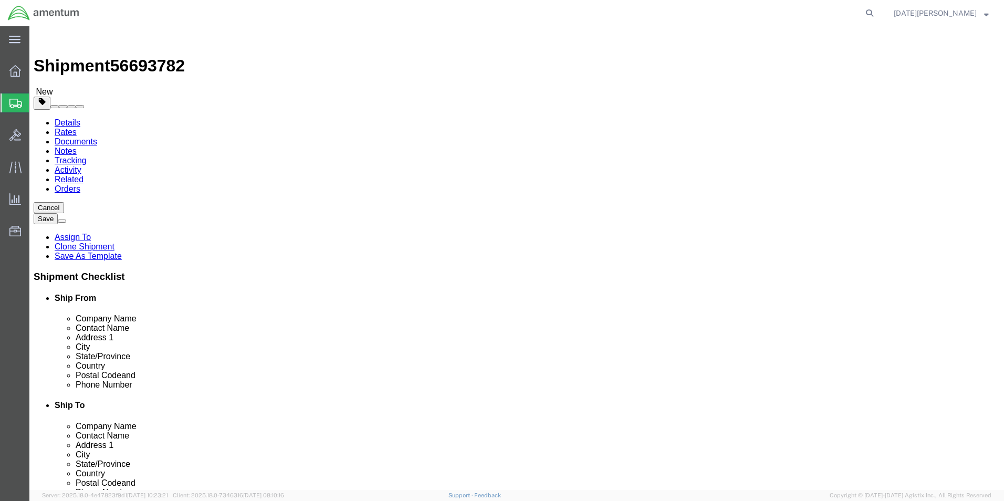
click button "Rate Shipment"
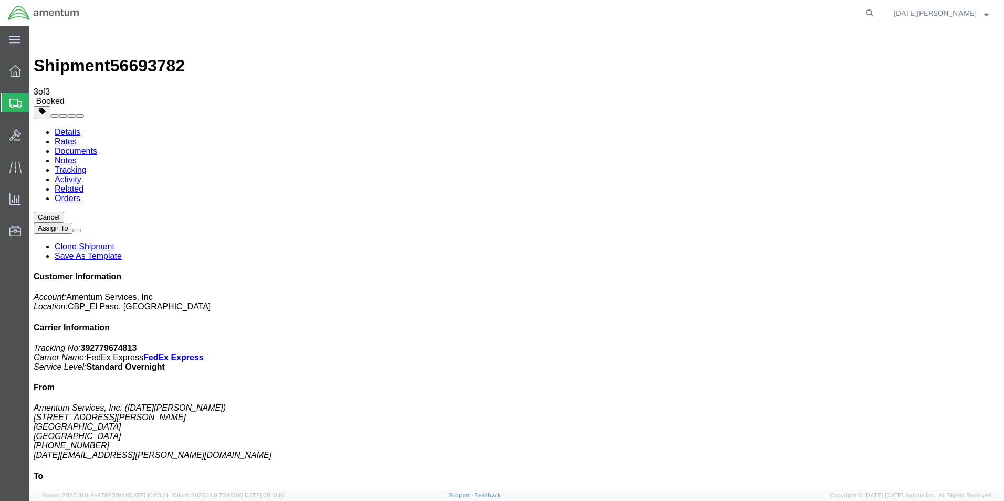
click at [0, 0] on span "Create from Template" at bounding box center [0, 0] width 0 height 0
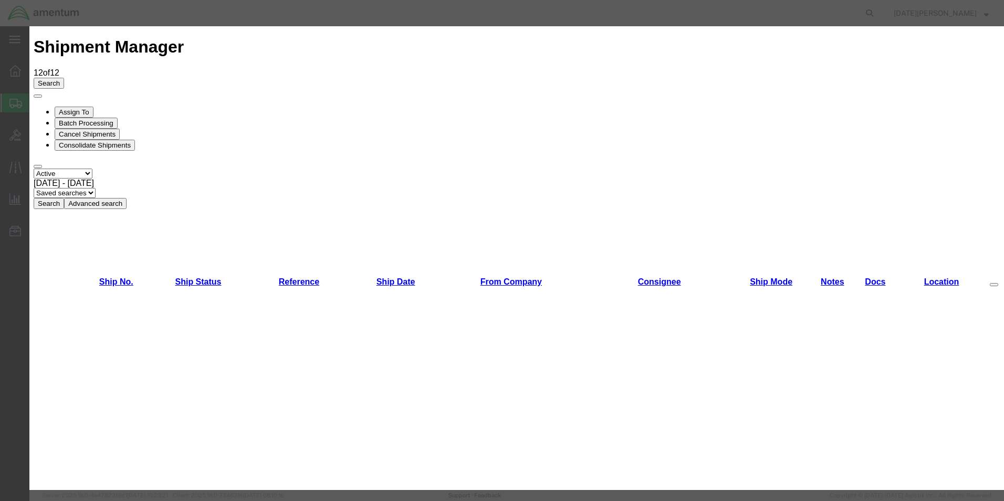
scroll to position [525, 0]
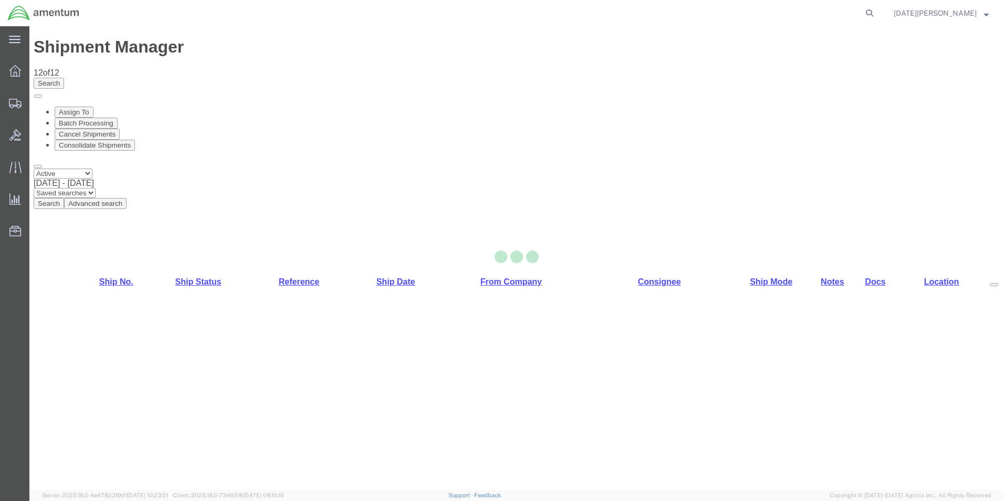
select select "49939"
select select "49931"
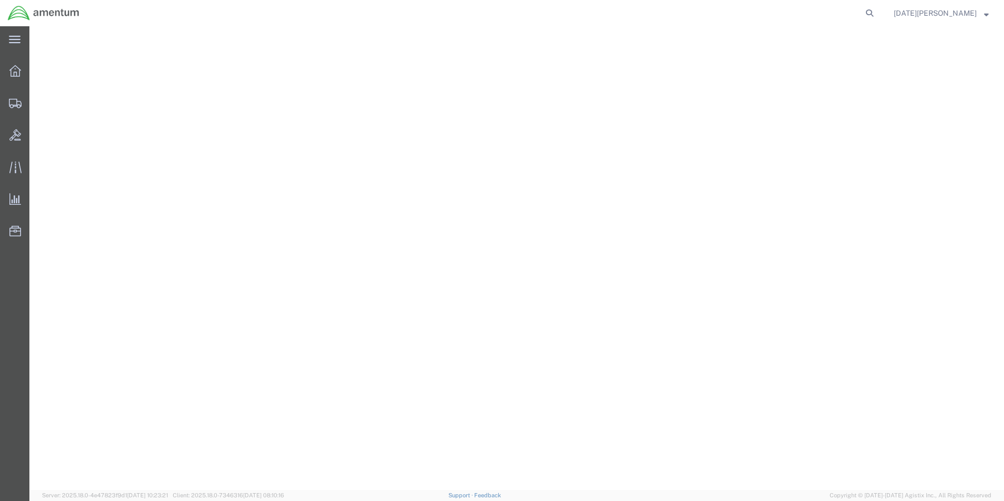
select select "49939"
select select "49931"
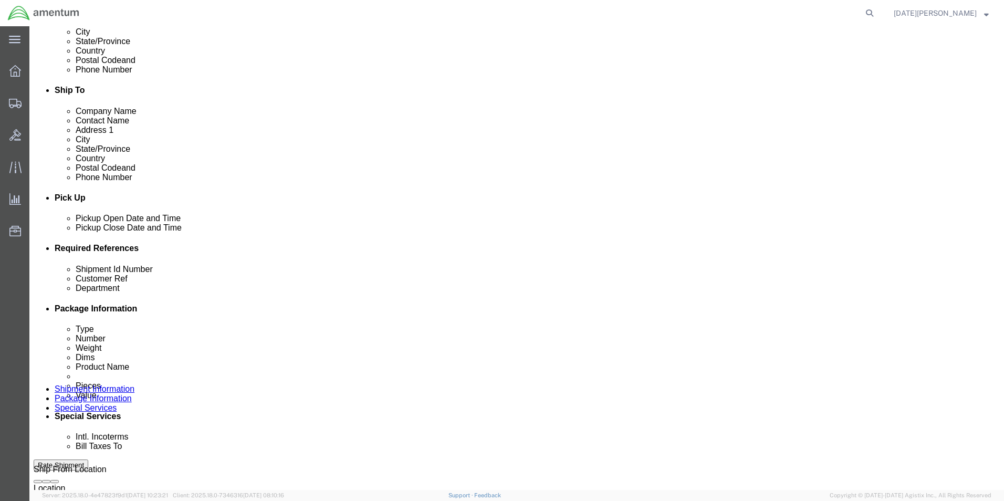
scroll to position [315, 0]
click div "Shipment Id Number Customer Ref Department Select Account Type Activity ID Airl…"
click input "text"
type input "95951 / 95960"
paste input "95951 / 95960"
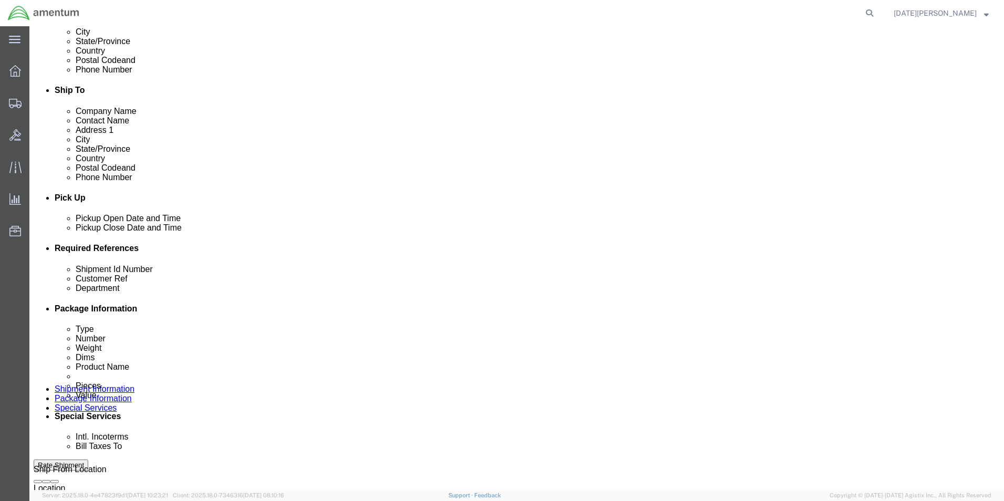
type input "95951 / 95960"
type input "CBP"
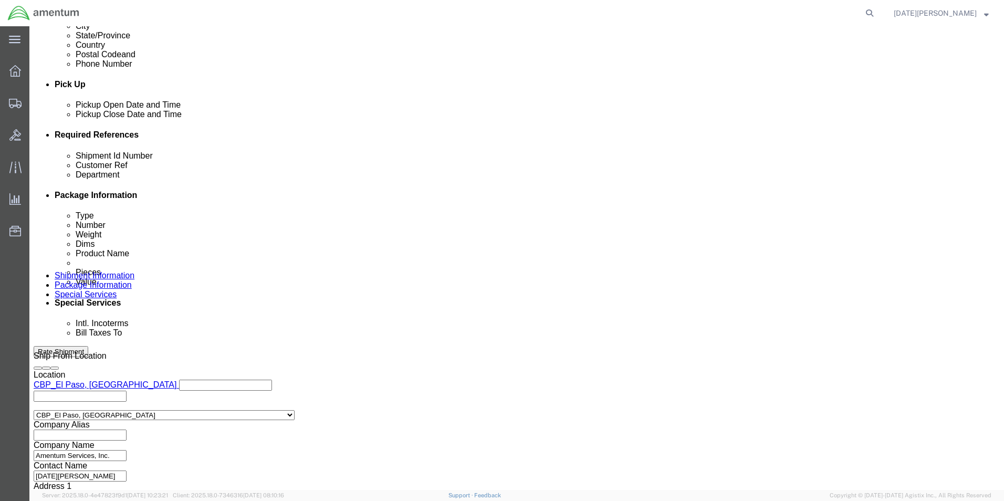
scroll to position [438, 0]
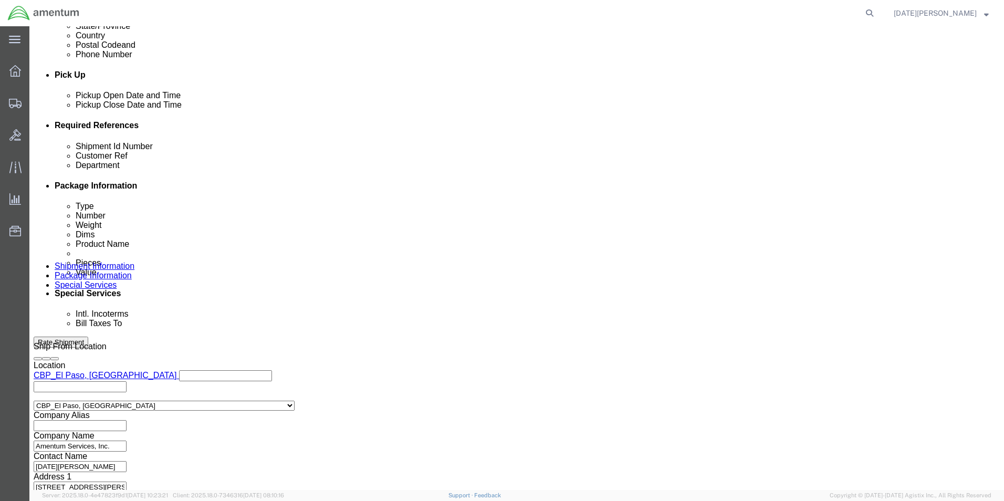
click div "Previous Continue"
click button "Continue"
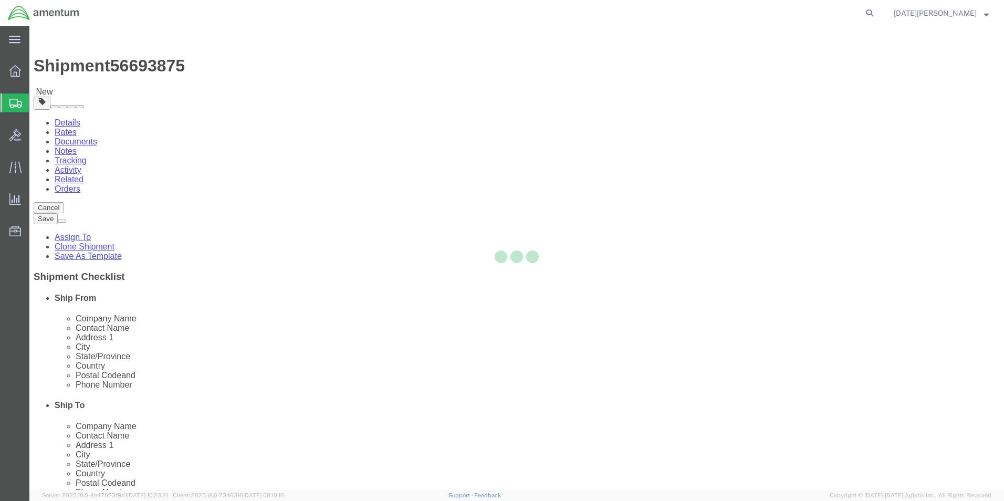
select select "YRPK"
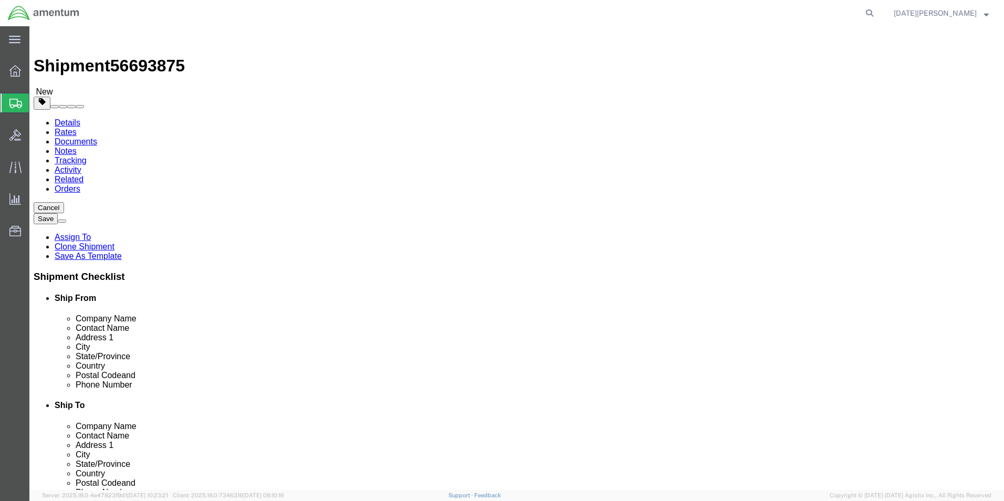
click input "text"
type input "8"
type input "6"
type input "0.25"
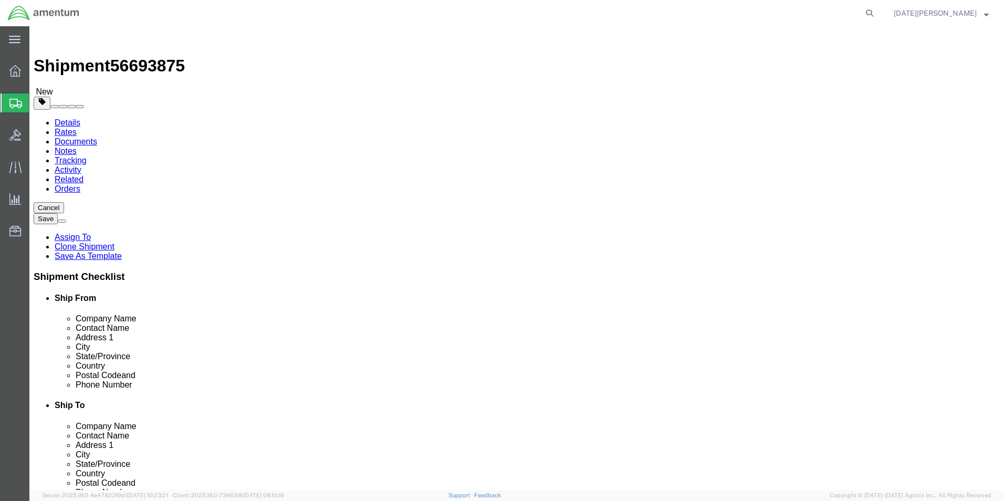
click link "Add Content"
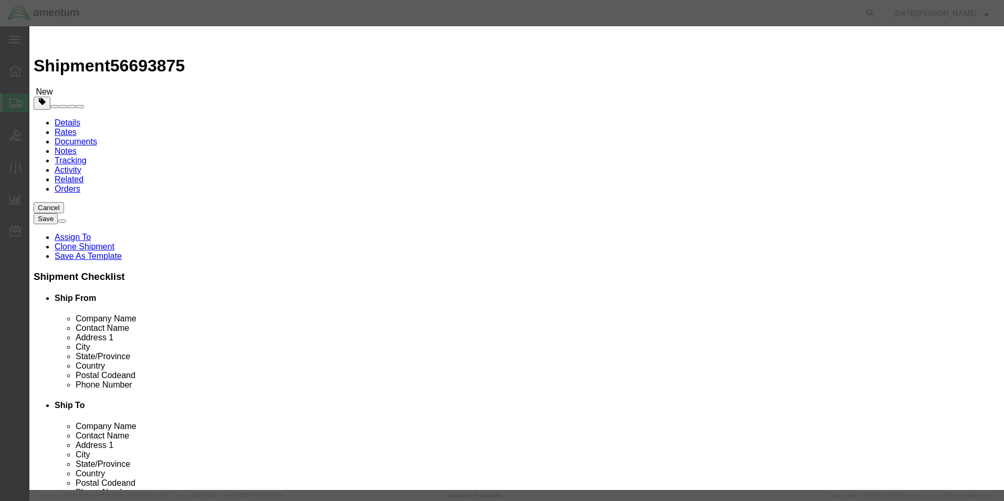
click input "text"
type input "SCREWS / WASHERS"
click input "0"
type input "040"
type input "80"
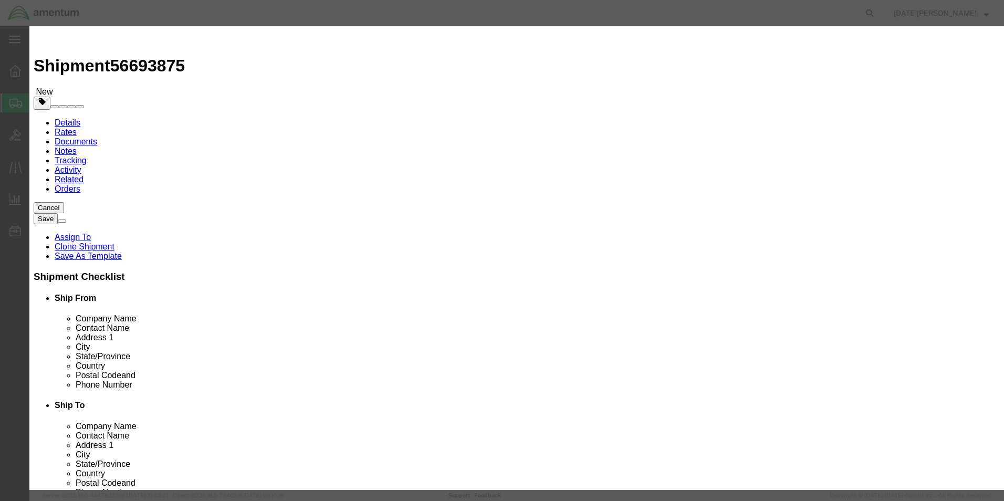
select select "USD"
click div "Save & Add Another Save & Close Close"
click button "Save & Close"
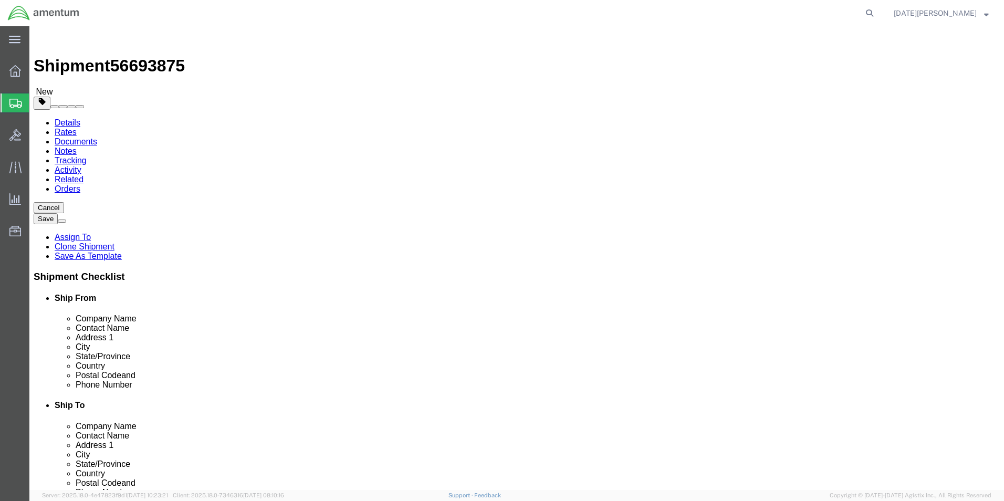
click button "Rate Shipment"
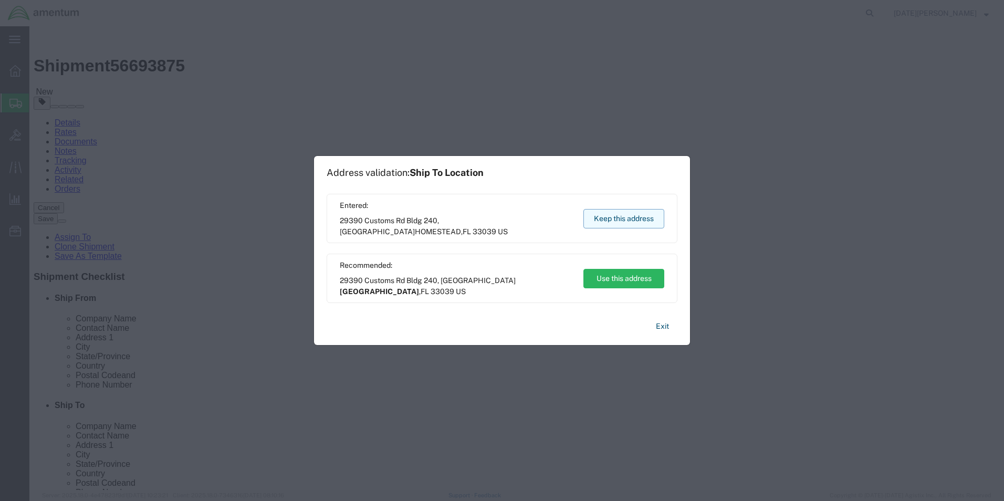
click at [649, 220] on button "Keep this address" at bounding box center [623, 218] width 81 height 19
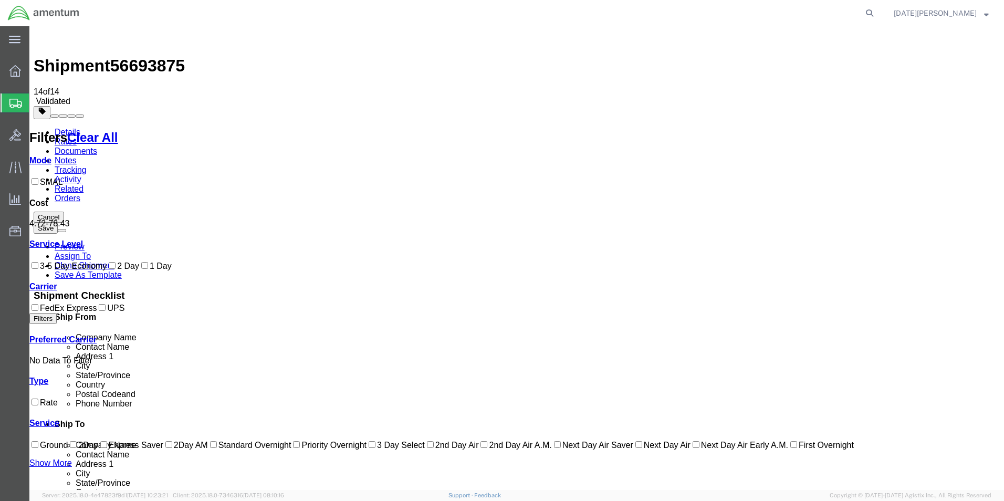
scroll to position [44, 0]
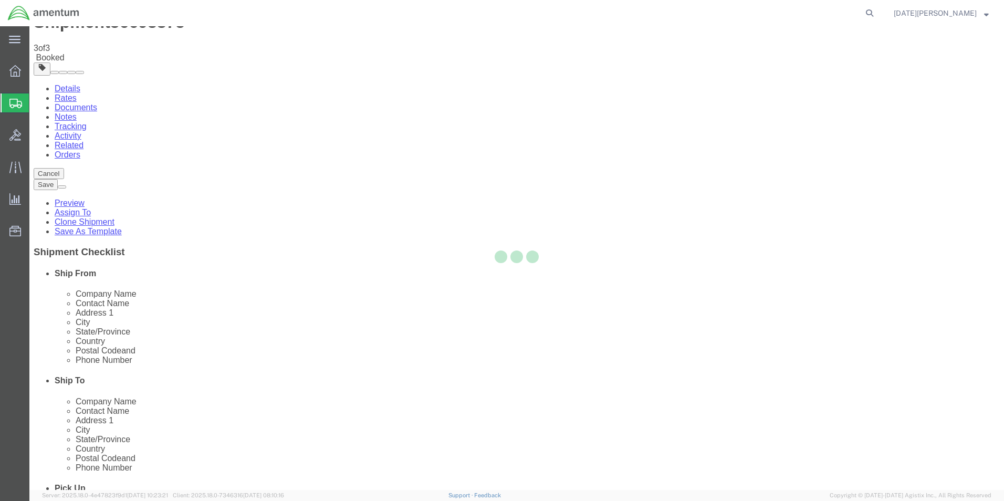
scroll to position [0, 0]
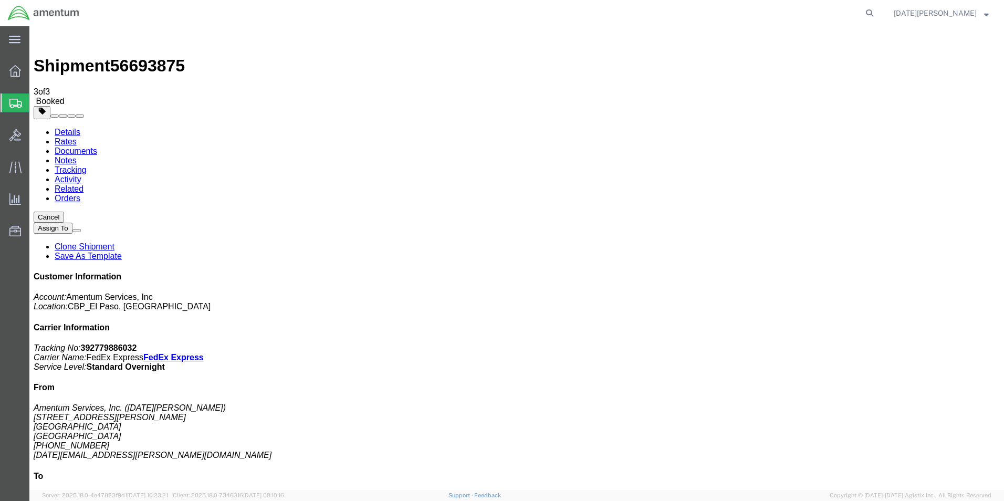
click at [0, 0] on span "Create from Template" at bounding box center [0, 0] width 0 height 0
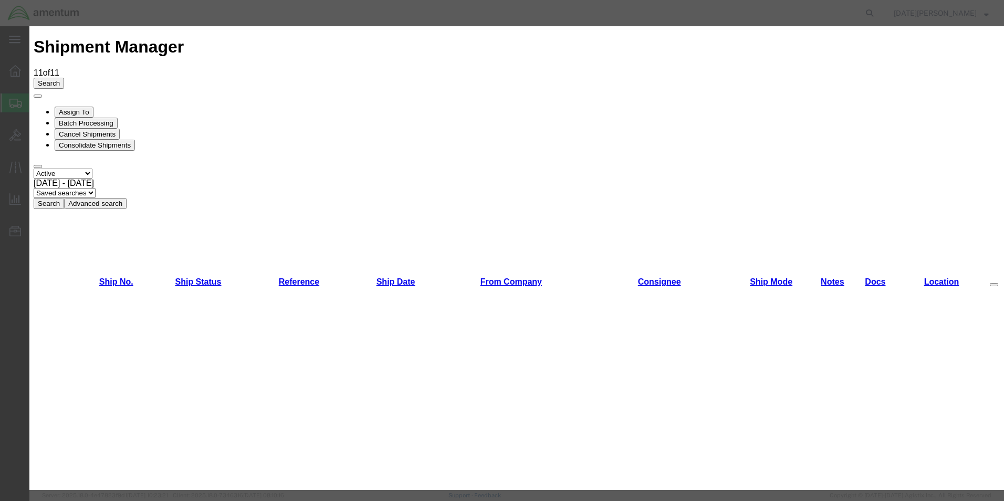
scroll to position [630, 0]
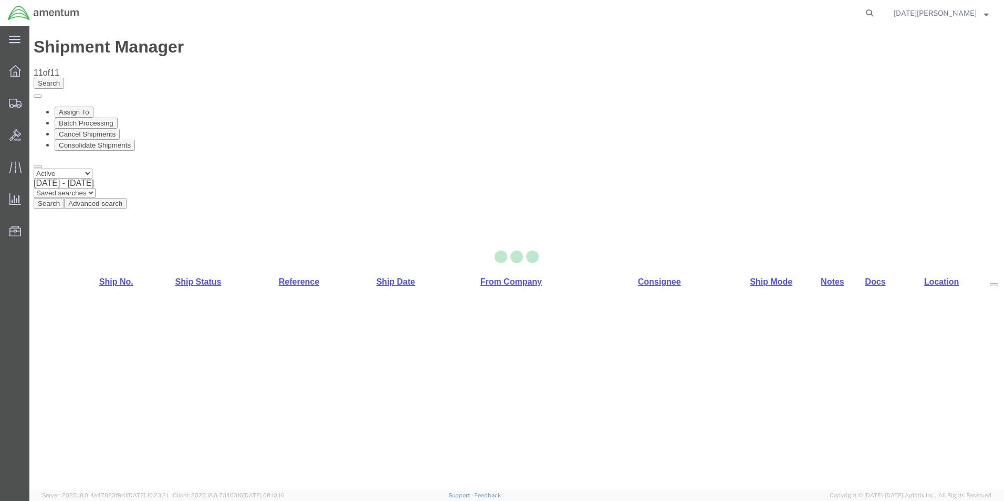
select select "49939"
select select "49925"
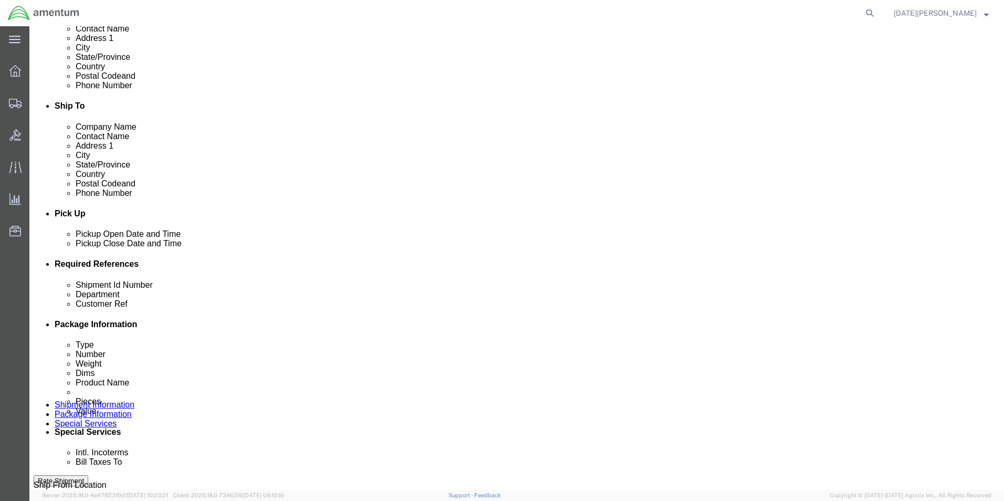
scroll to position [420, 0]
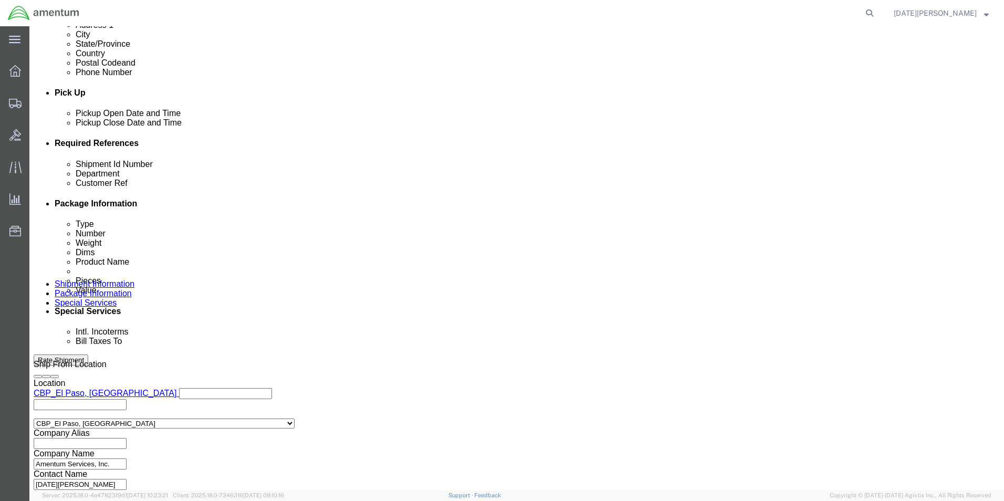
drag, startPoint x: 225, startPoint y: 223, endPoint x: 123, endPoint y: 230, distance: 102.1
click div "Shipment Id Number USAGE#"
type input "95953"
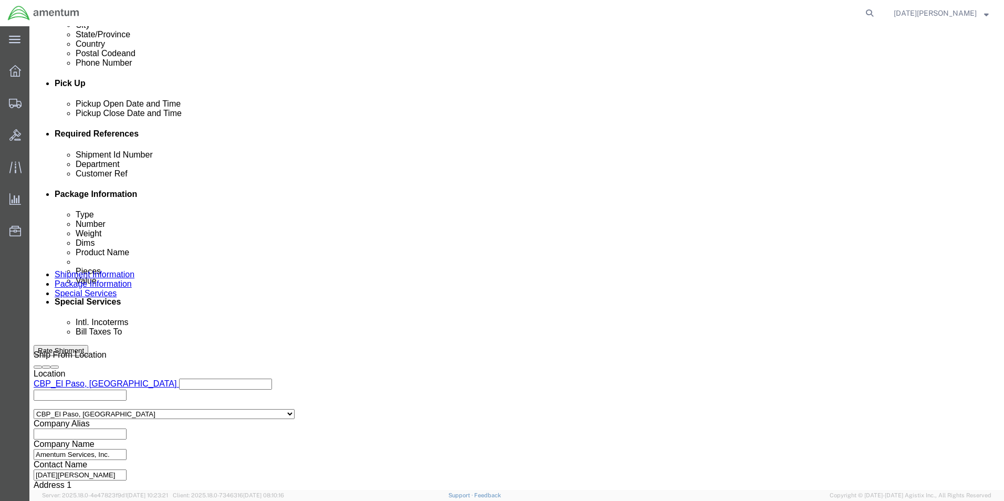
scroll to position [438, 0]
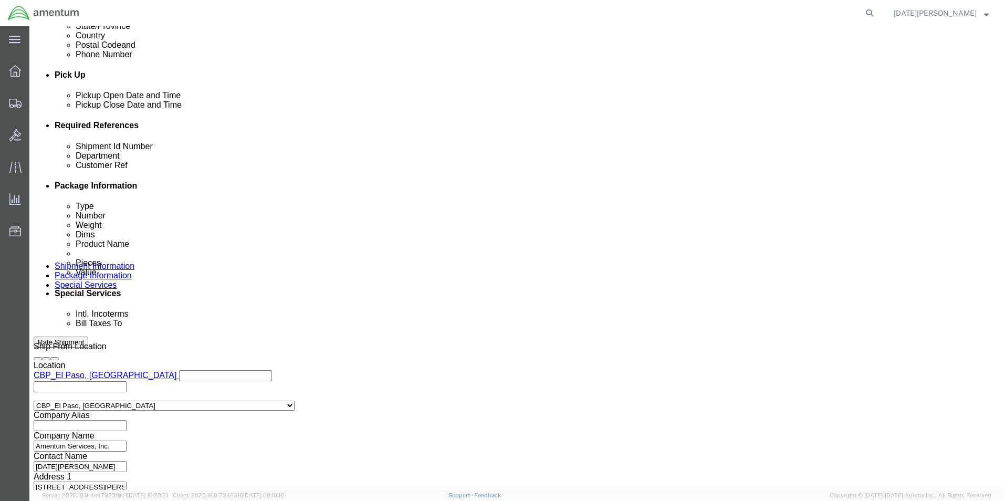
click button "Continue"
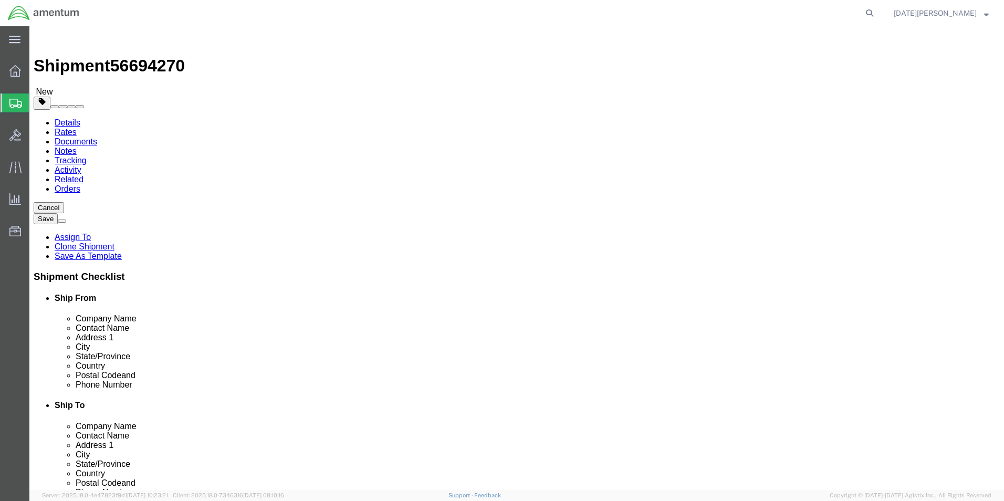
drag, startPoint x: 169, startPoint y: 224, endPoint x: 125, endPoint y: 223, distance: 44.1
click div "Dimensions Length 8.00 x Width 8.00 x Height 6.00 Select cm ft in"
type input "49"
type input "8"
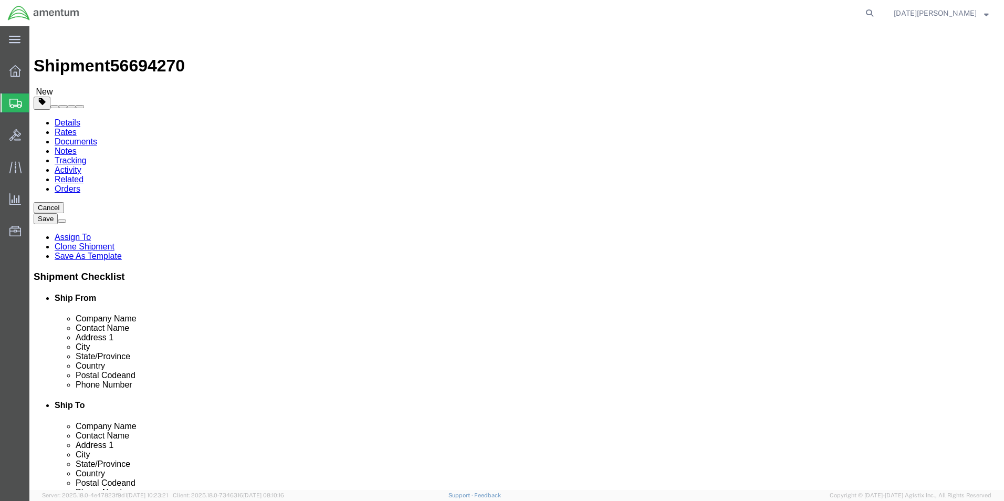
type input "8.15"
click div "Pieces: 12.00 Each Total value: 60.00 USD"
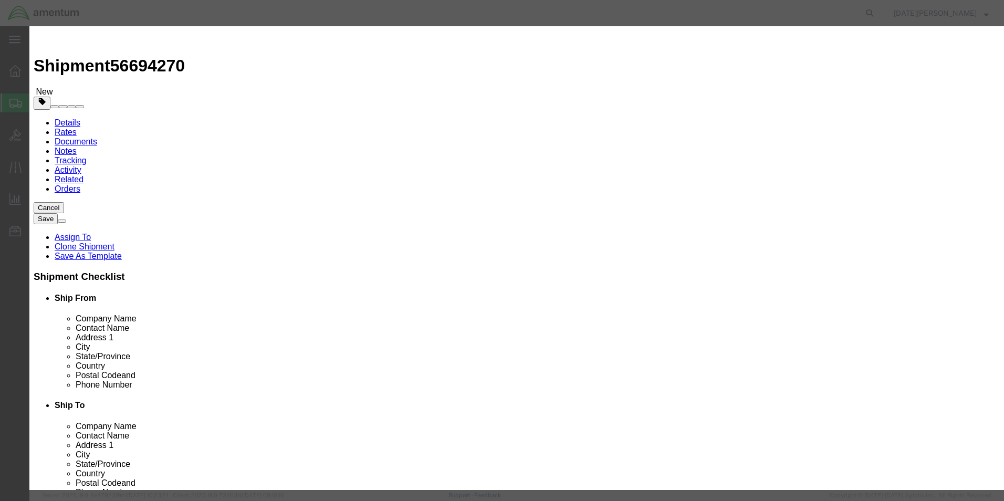
drag, startPoint x: 404, startPoint y: 81, endPoint x: 249, endPoint y: 85, distance: 154.4
click div "Product Name PAINT BRUSHES"
type input "BAR, MRB GEARBOX"
type input "1"
type input "5"
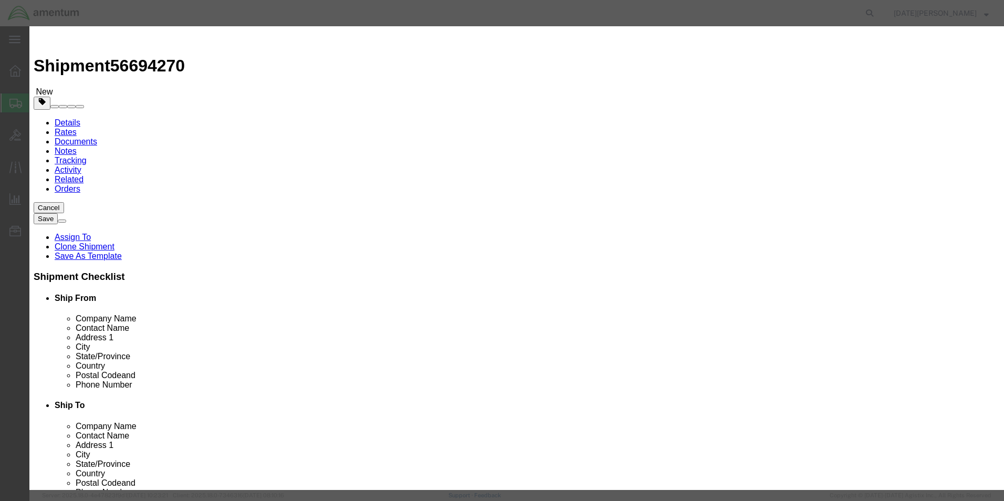
type input "2000"
select select "USD"
click button "Save & Close"
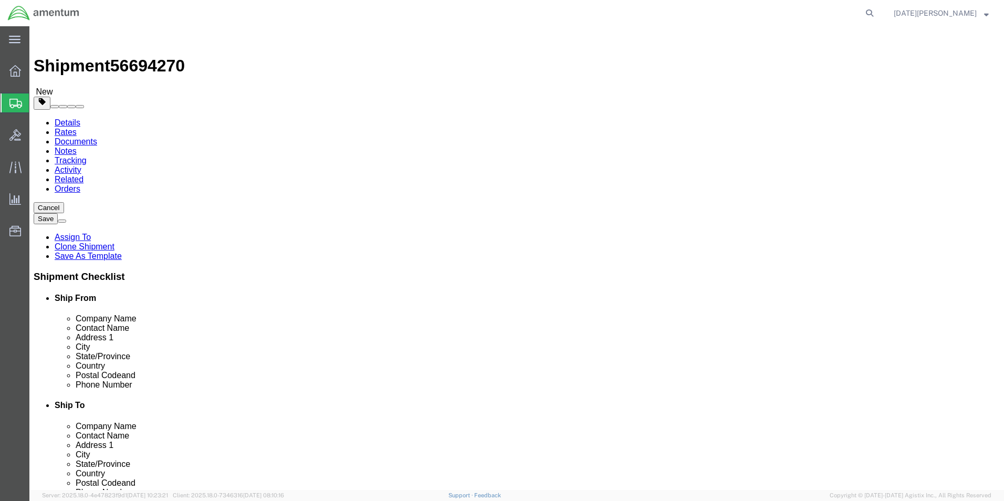
click link "Add Package"
click input "text"
click select "Select Bale(s) Basket(s) Bolt(s) Bottle(s) Buckets Bulk Bundle(s) Can(s) Cardbo…"
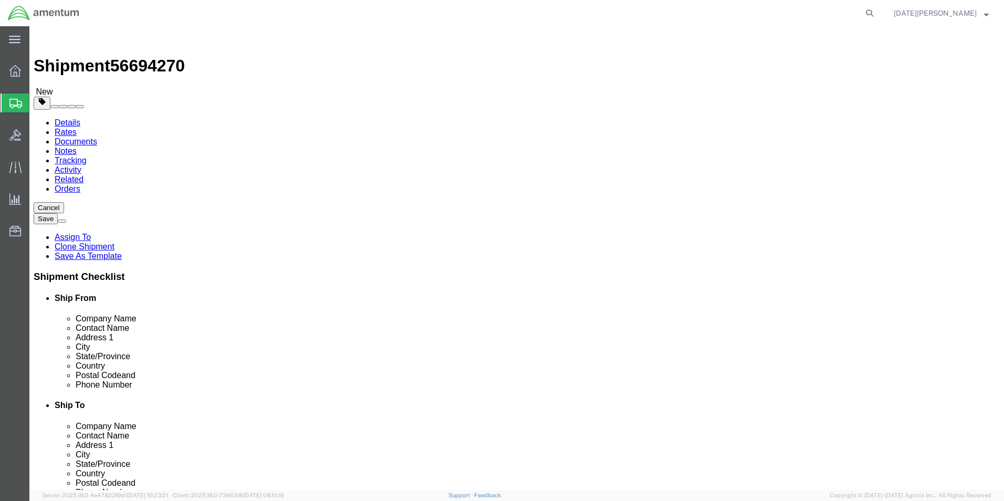
select select "PAK"
click select "Select Bale(s) Basket(s) Bolt(s) Bottle(s) Buckets Bulk Bundle(s) Can(s) Cardbo…"
type input "10.25"
type input "12.75"
type input "1.00"
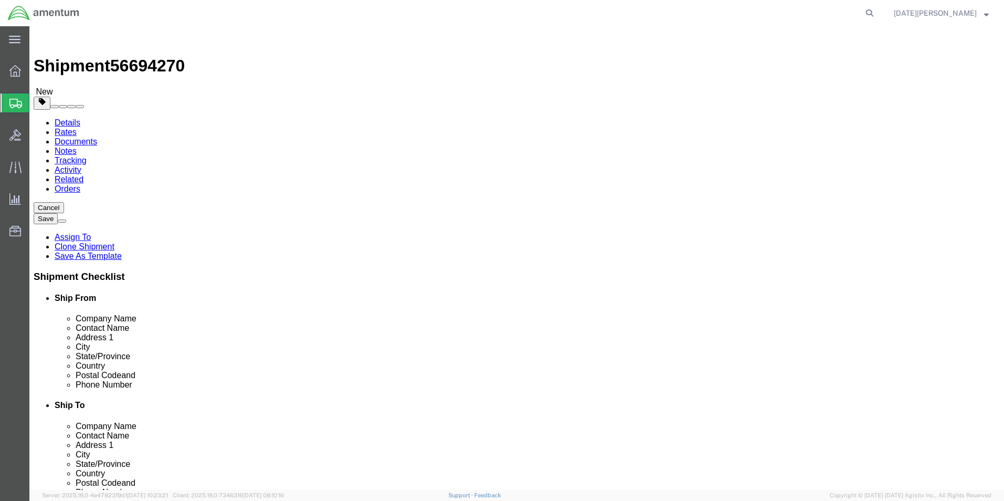
drag, startPoint x: 549, startPoint y: 244, endPoint x: 480, endPoint y: 252, distance: 69.2
click div "Package Type Select Bale(s) Basket(s) Bolt(s) Bottle(s) Buckets Bulk Bundle(s) …"
type input "0.45"
click link "Add Content"
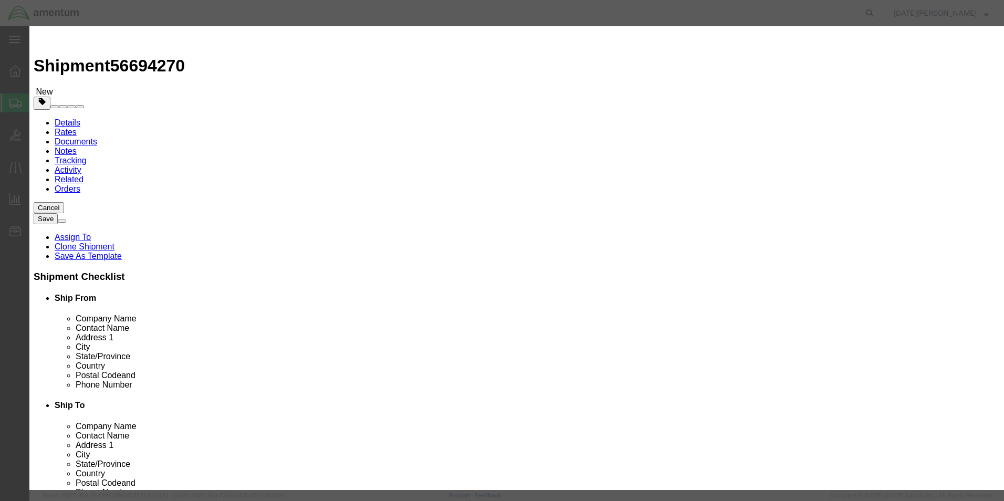
click input "text"
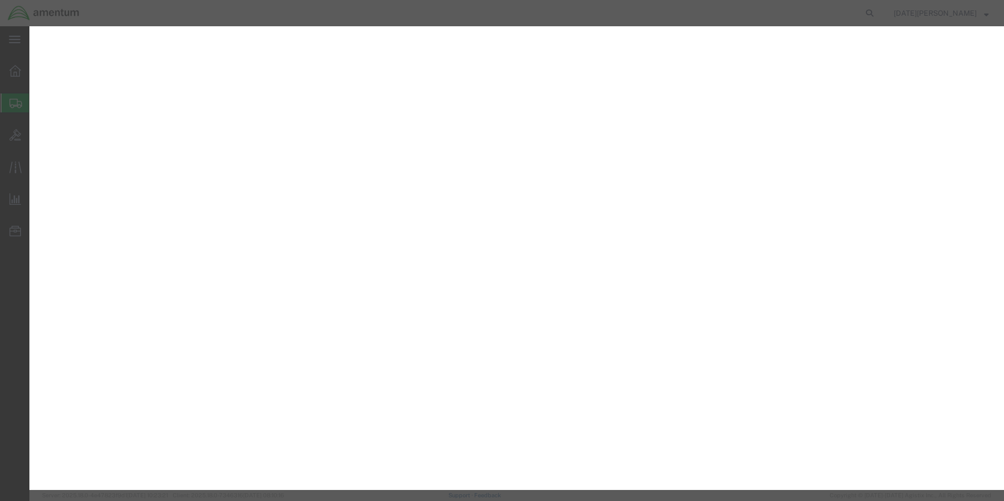
select select "YRPK"
select select "PAK"
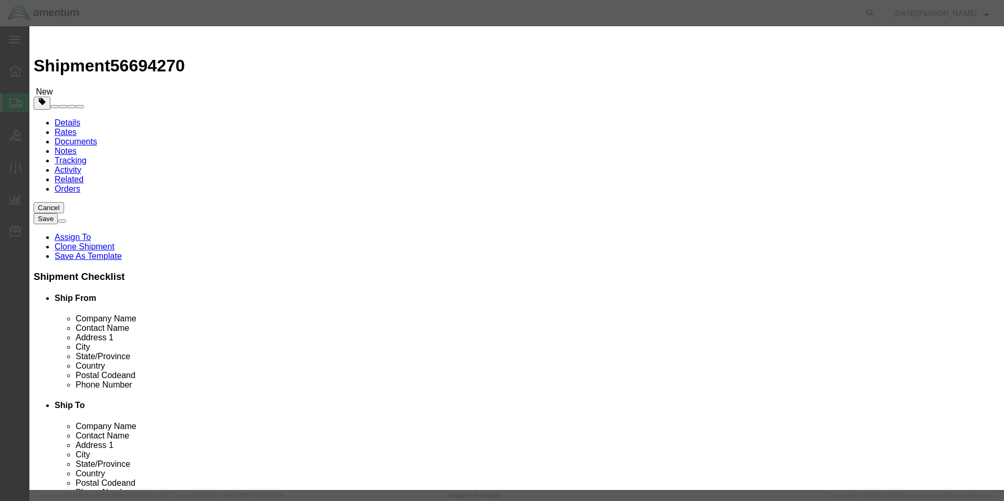
type input "SHIM"
type input "1"
type input "200"
click button "Save & Close"
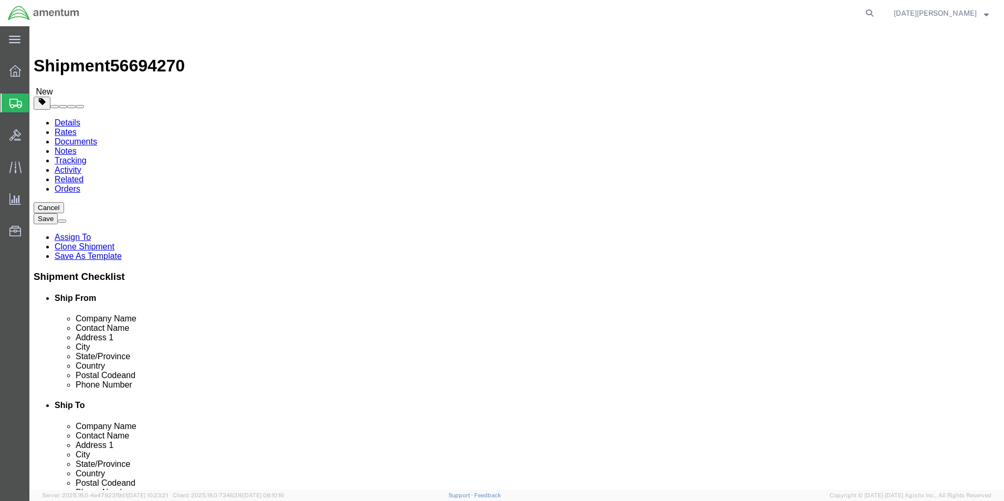
click button "Rate Shipment"
